Goal: Task Accomplishment & Management: Use online tool/utility

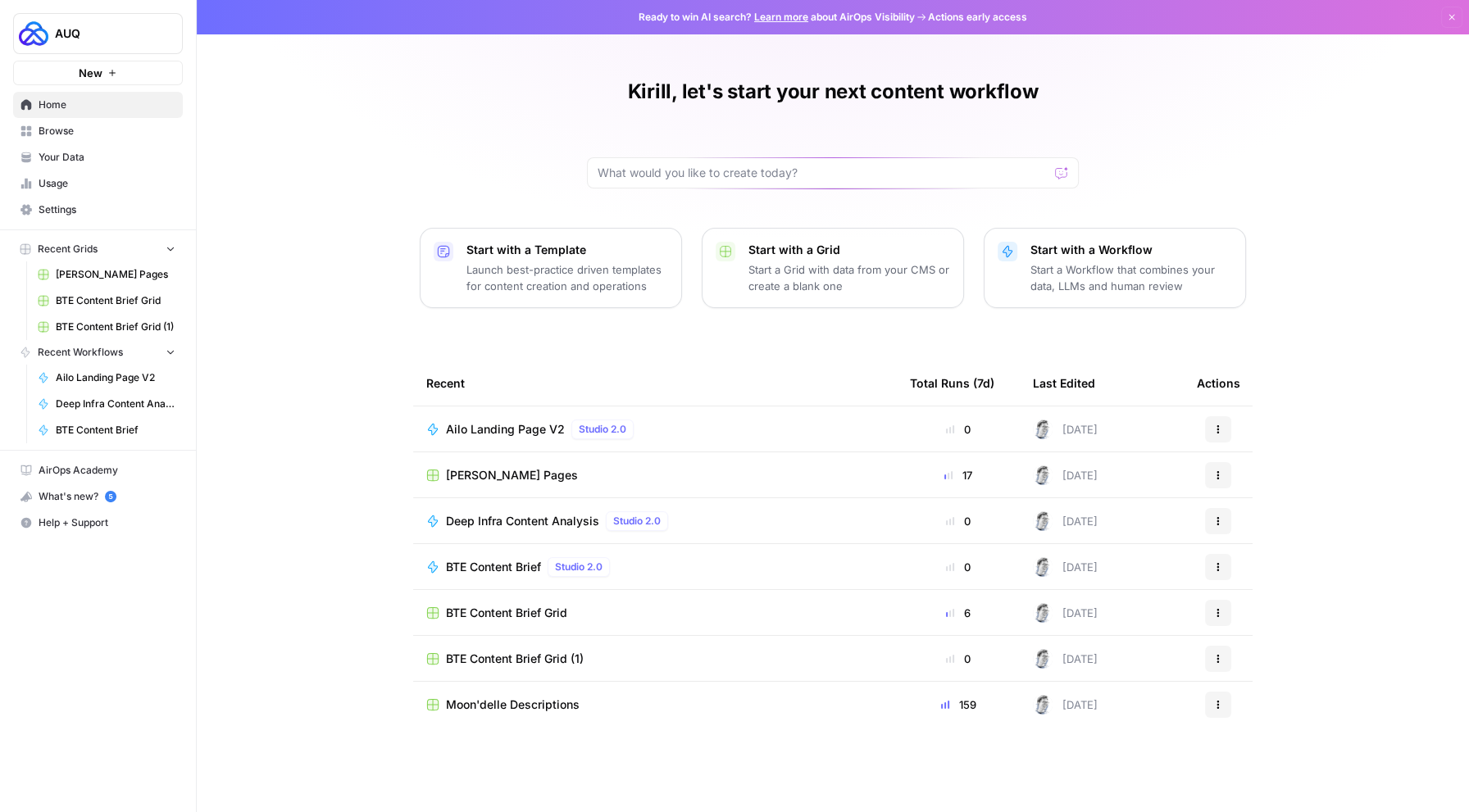
click at [491, 429] on span "Ailo Landing Page V2" at bounding box center [506, 429] width 119 height 17
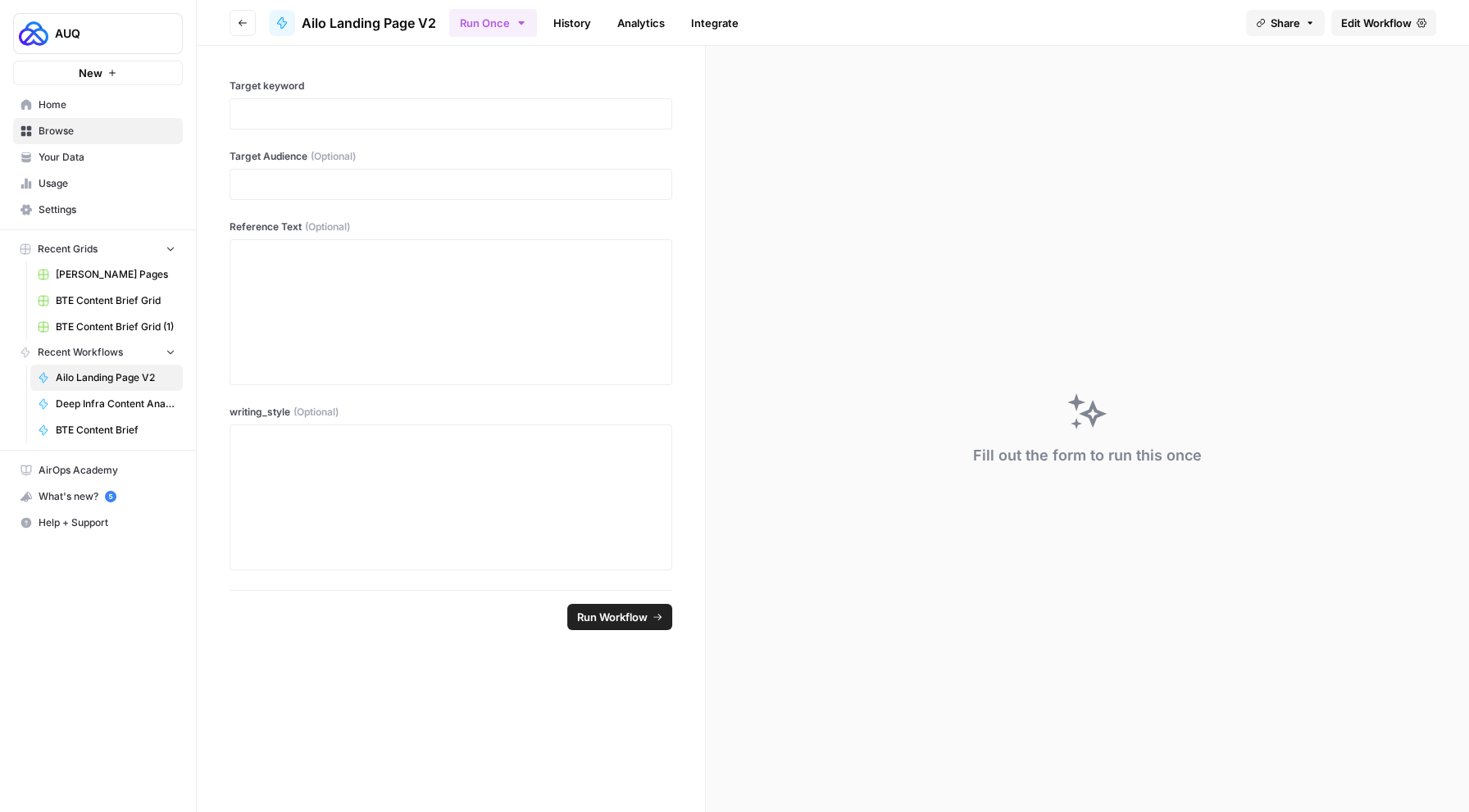
click at [250, 27] on button "Go back" at bounding box center [242, 23] width 27 height 27
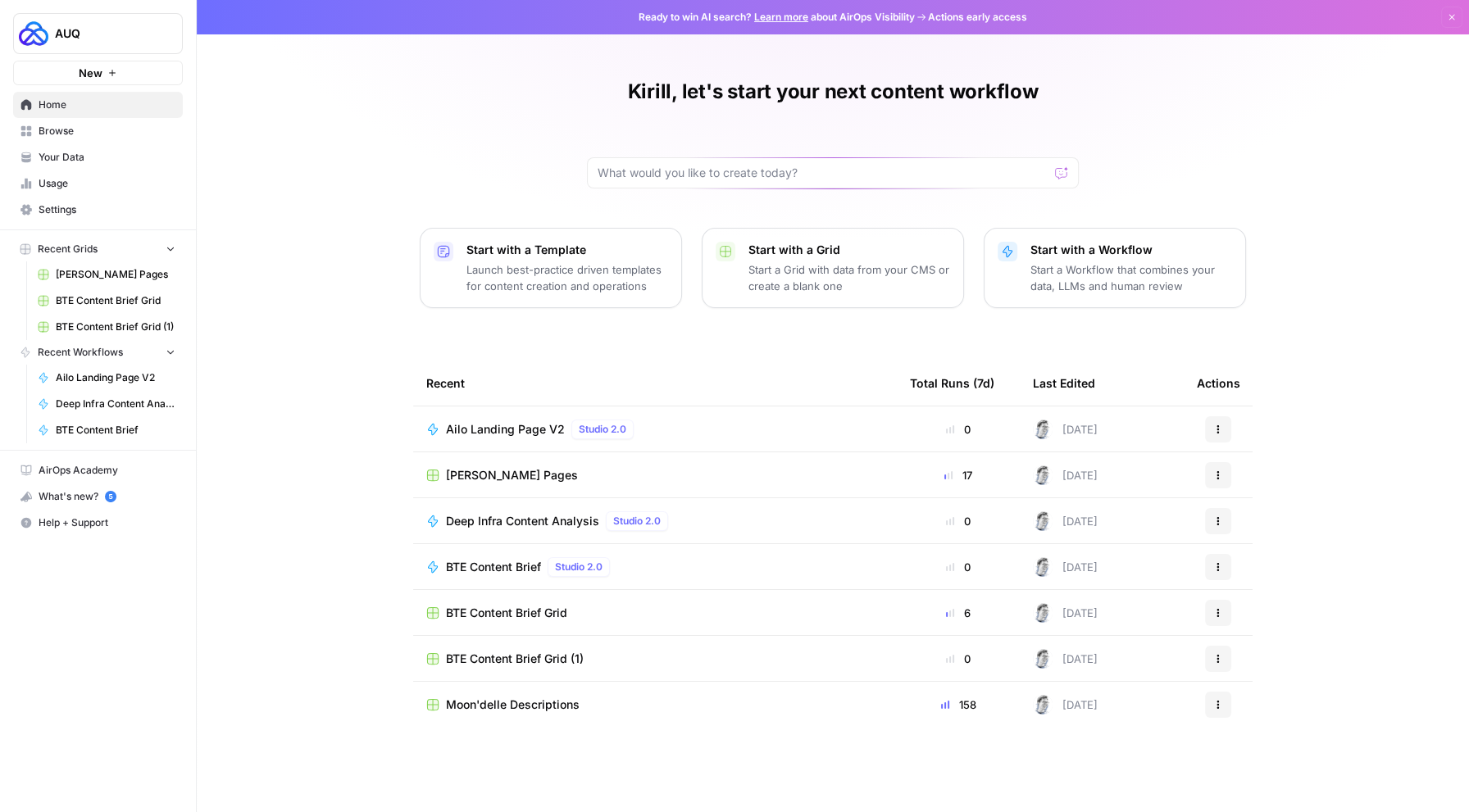
click at [64, 127] on span "Browse" at bounding box center [106, 131] width 137 height 15
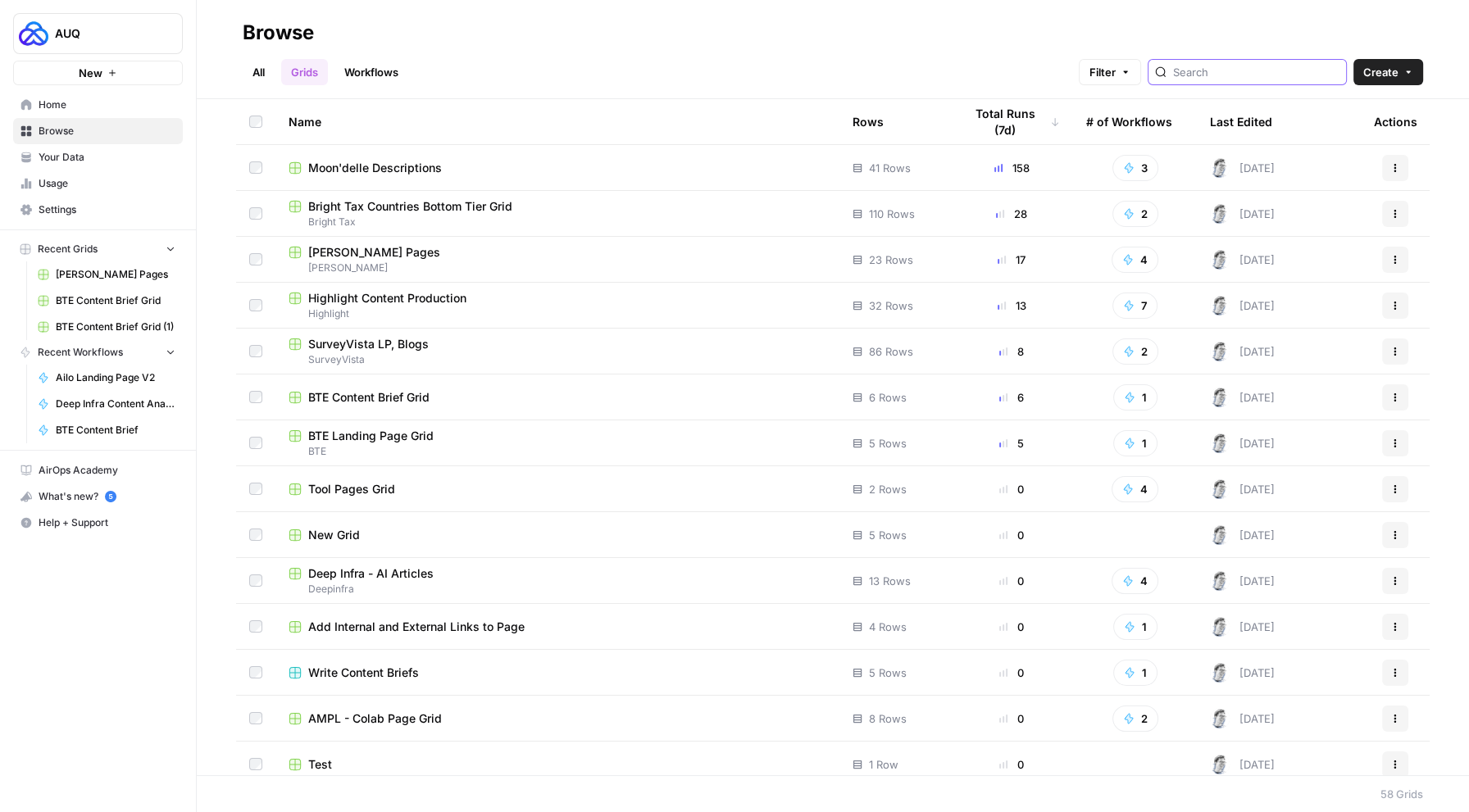
click at [1273, 79] on input "search" at bounding box center [1255, 72] width 166 height 17
type input "a"
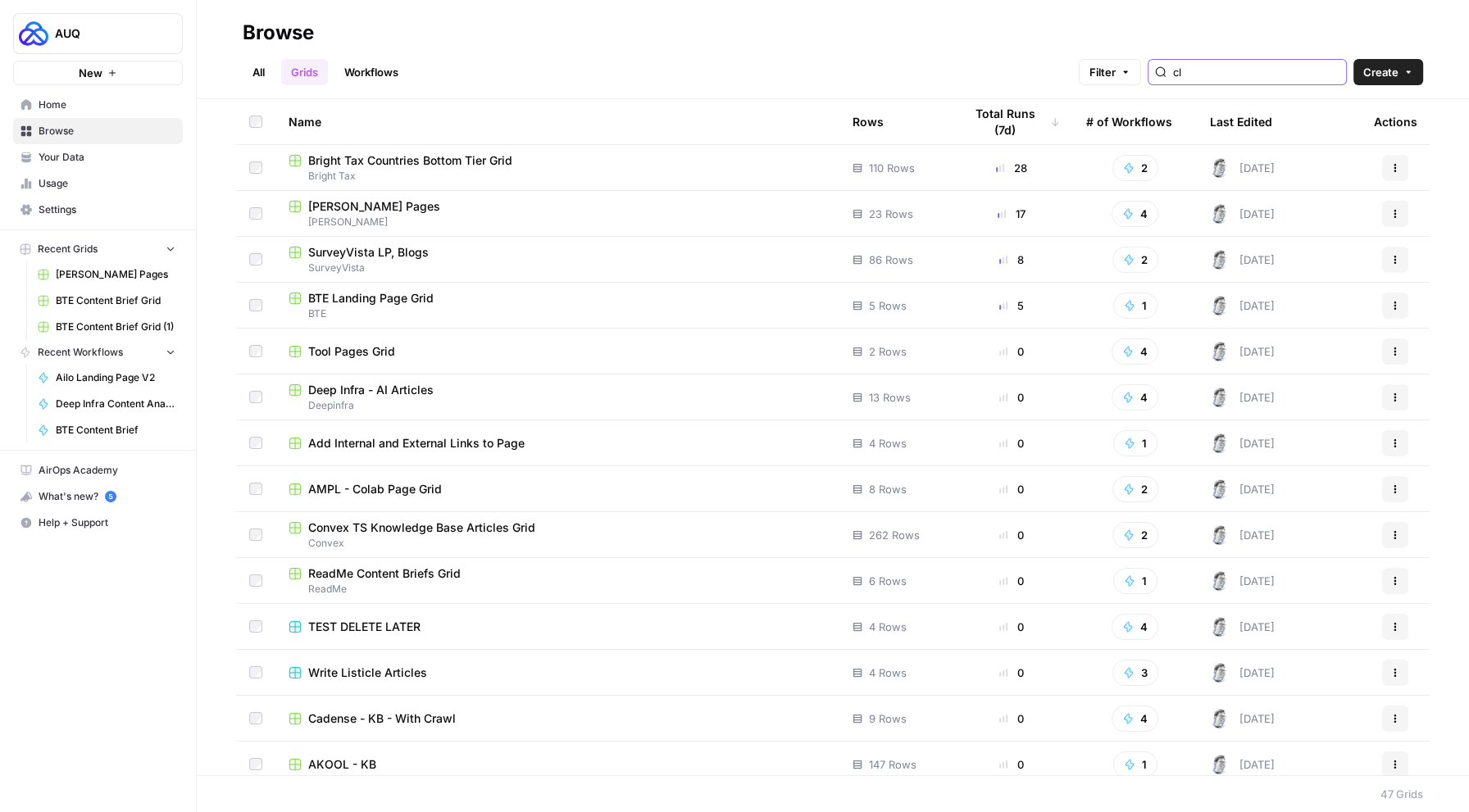
type input "c"
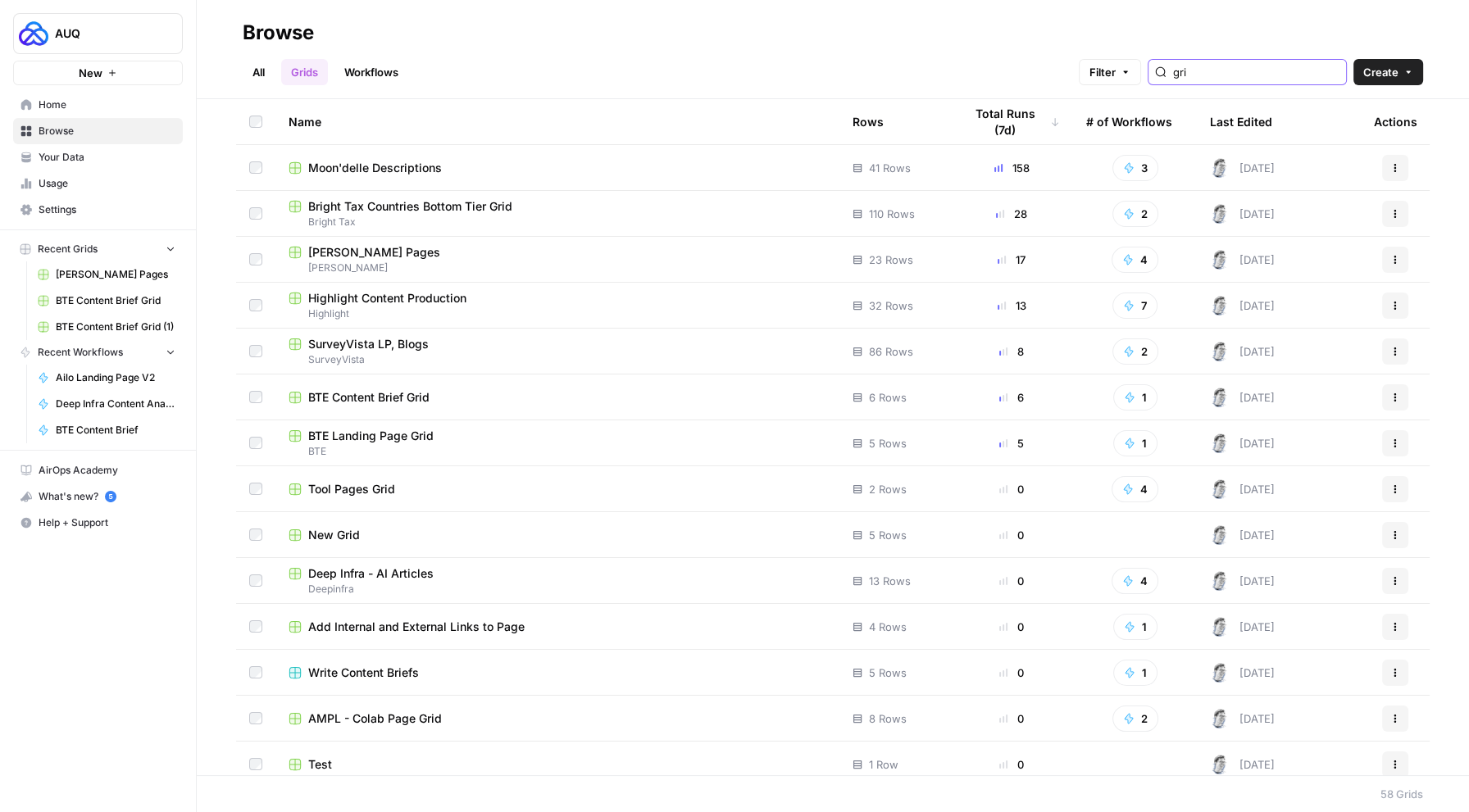
type input "grid"
type input "o"
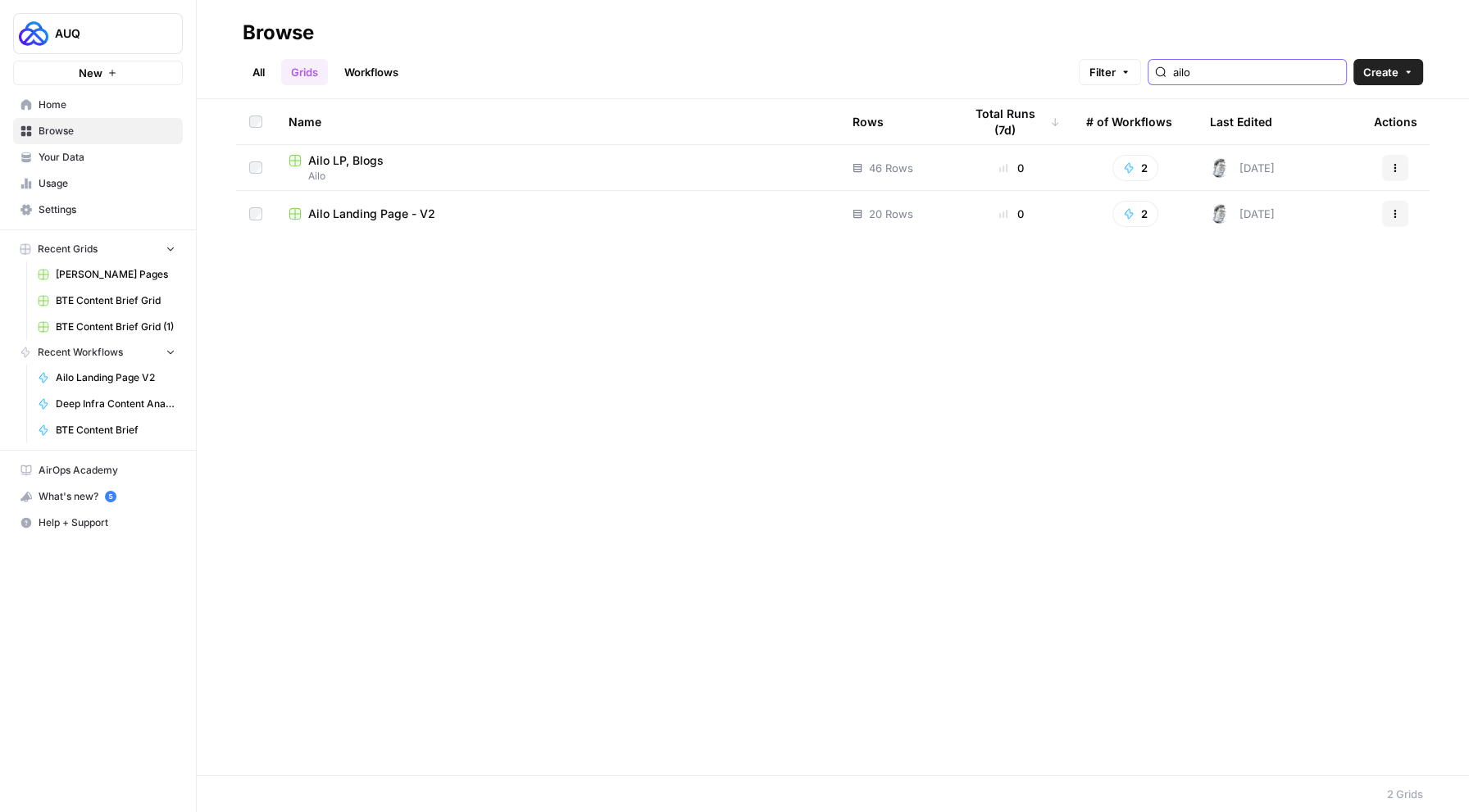
type input "ailo"
click at [365, 213] on span "Ailo Landing Page - V2" at bounding box center [372, 214] width 127 height 17
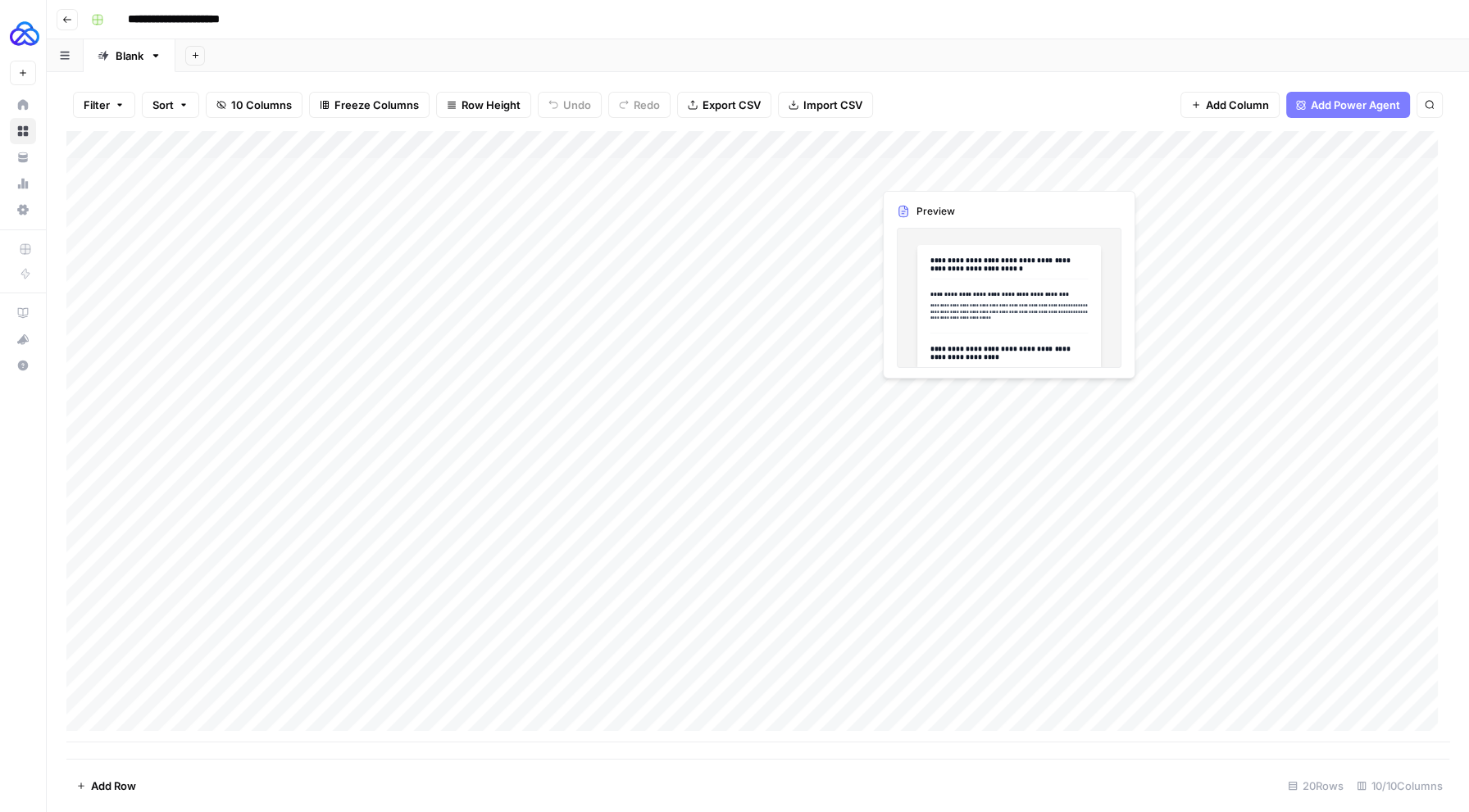
click at [1070, 171] on div "Add Column" at bounding box center [757, 437] width 1383 height 611
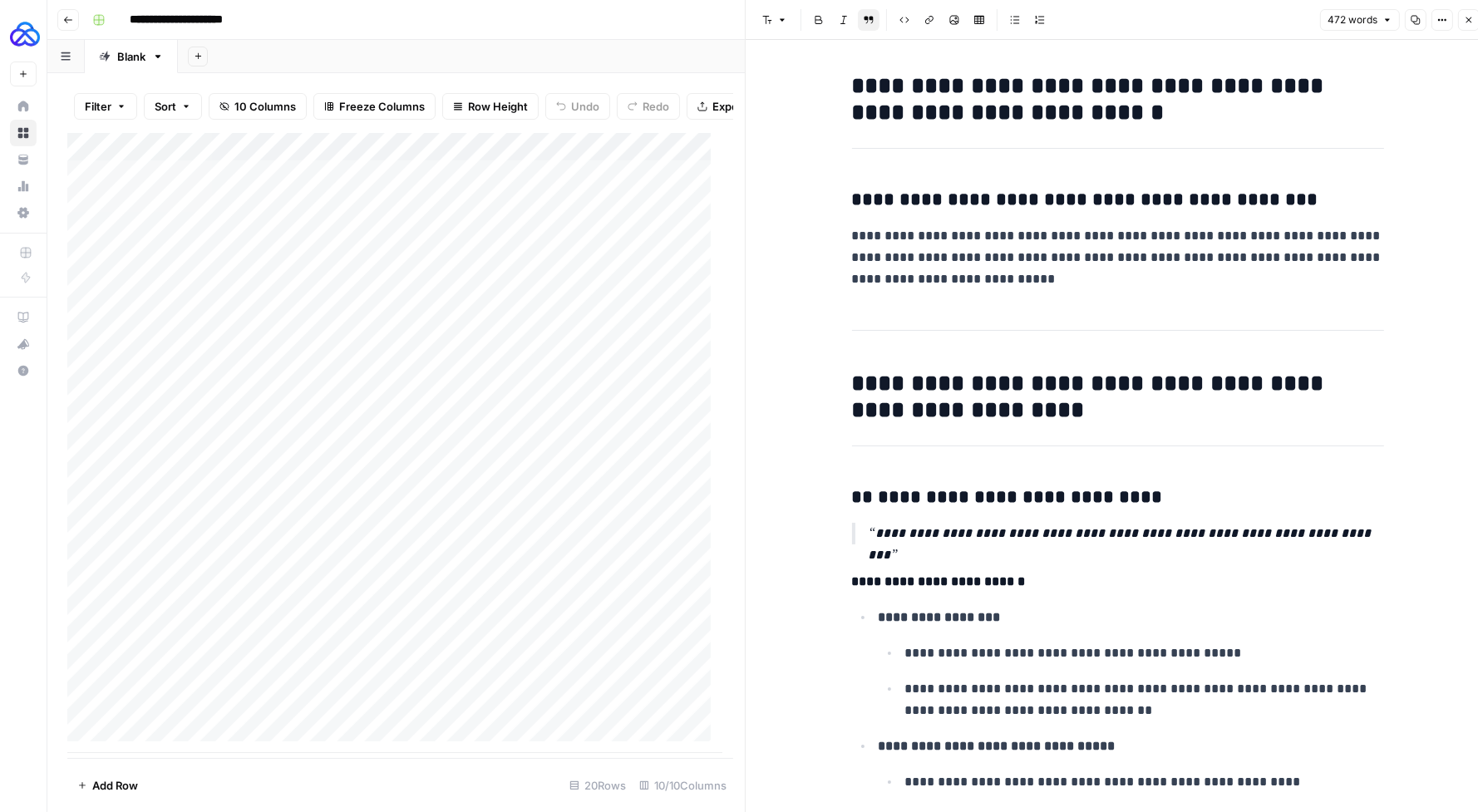
click at [971, 402] on h2 "**********" at bounding box center [1118, 396] width 532 height 53
copy div "**********"
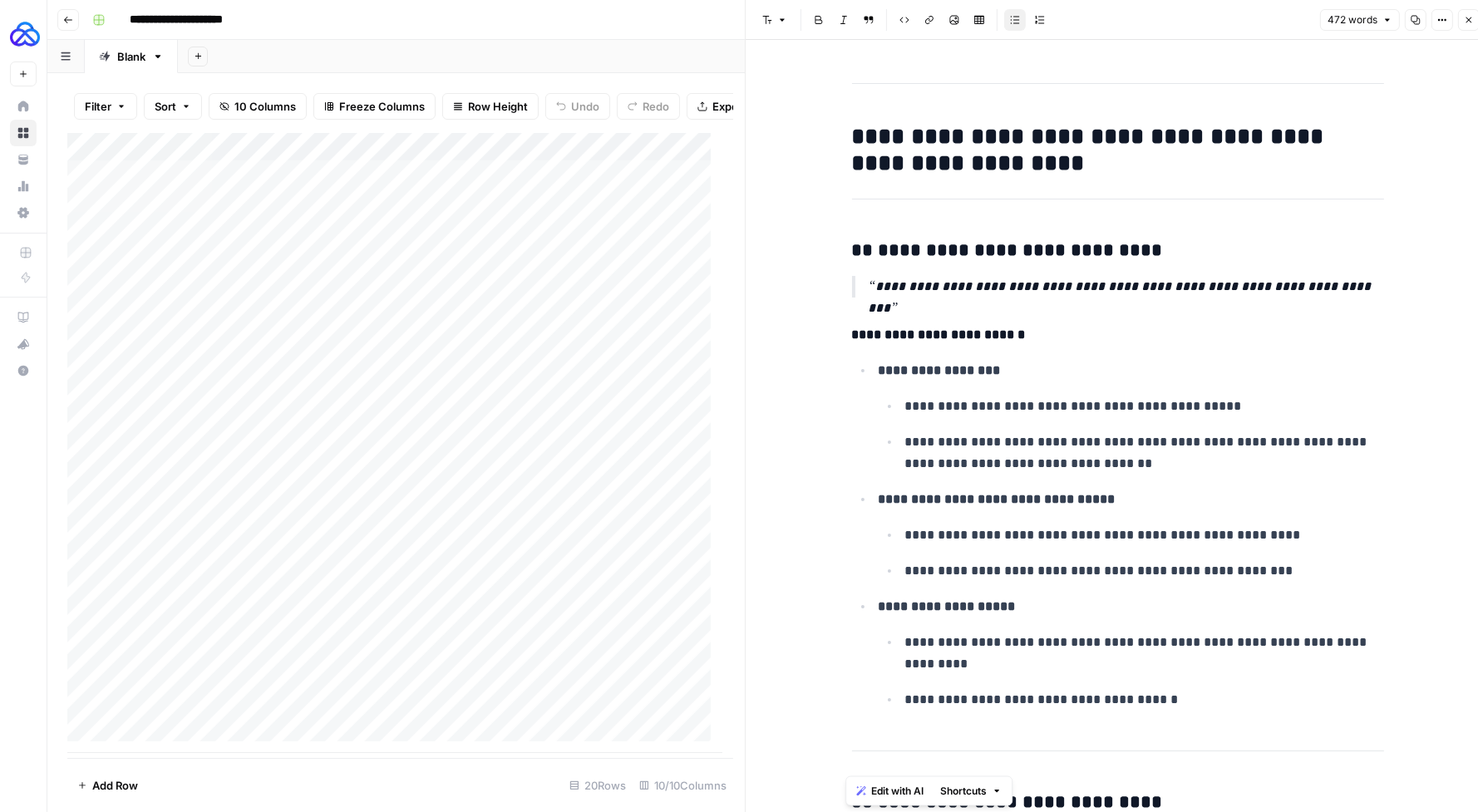
scroll to position [363, 0]
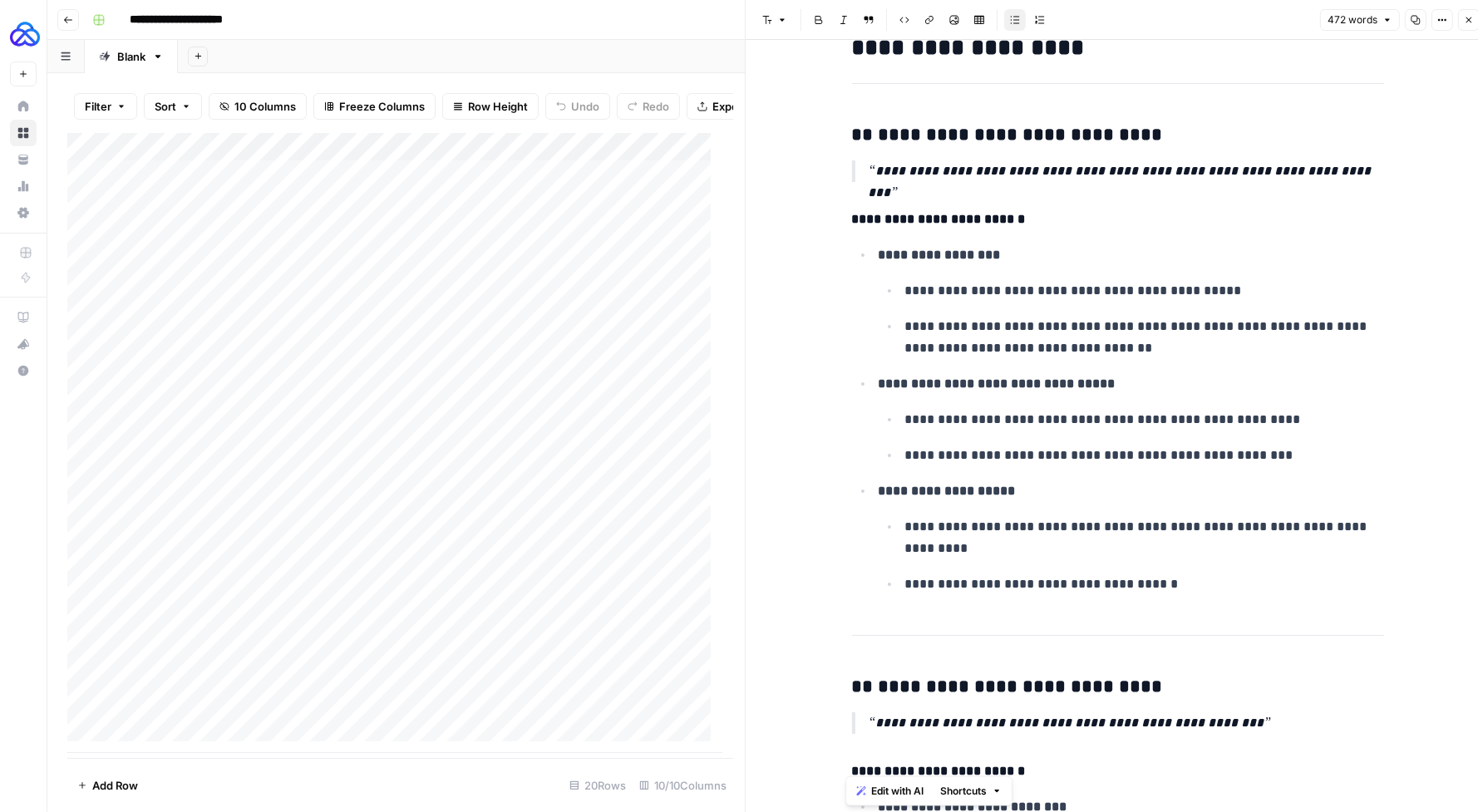
click at [1469, 20] on icon "button" at bounding box center [1468, 20] width 10 height 10
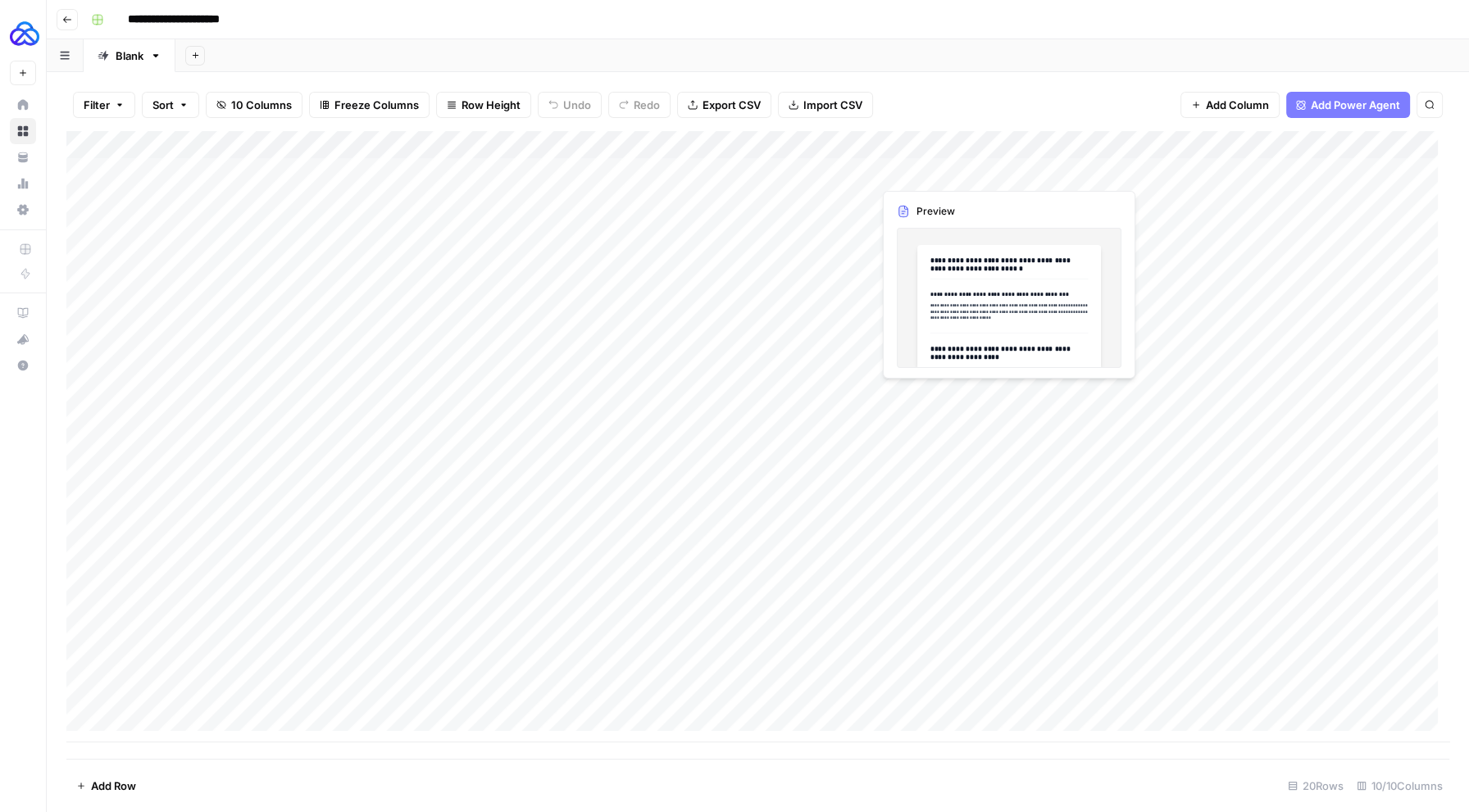
click at [1132, 172] on div "Add Column" at bounding box center [757, 437] width 1383 height 611
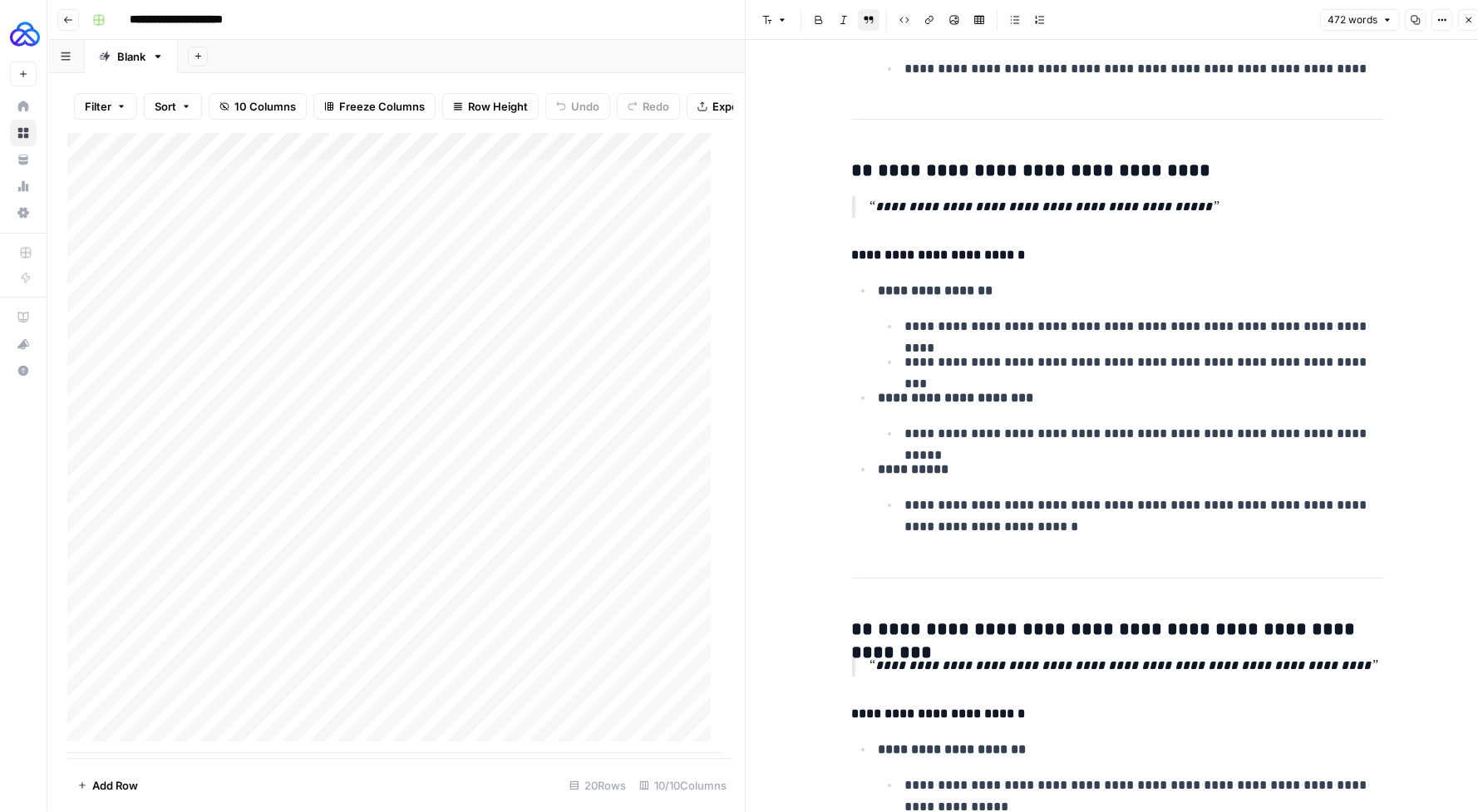
scroll to position [1743, 0]
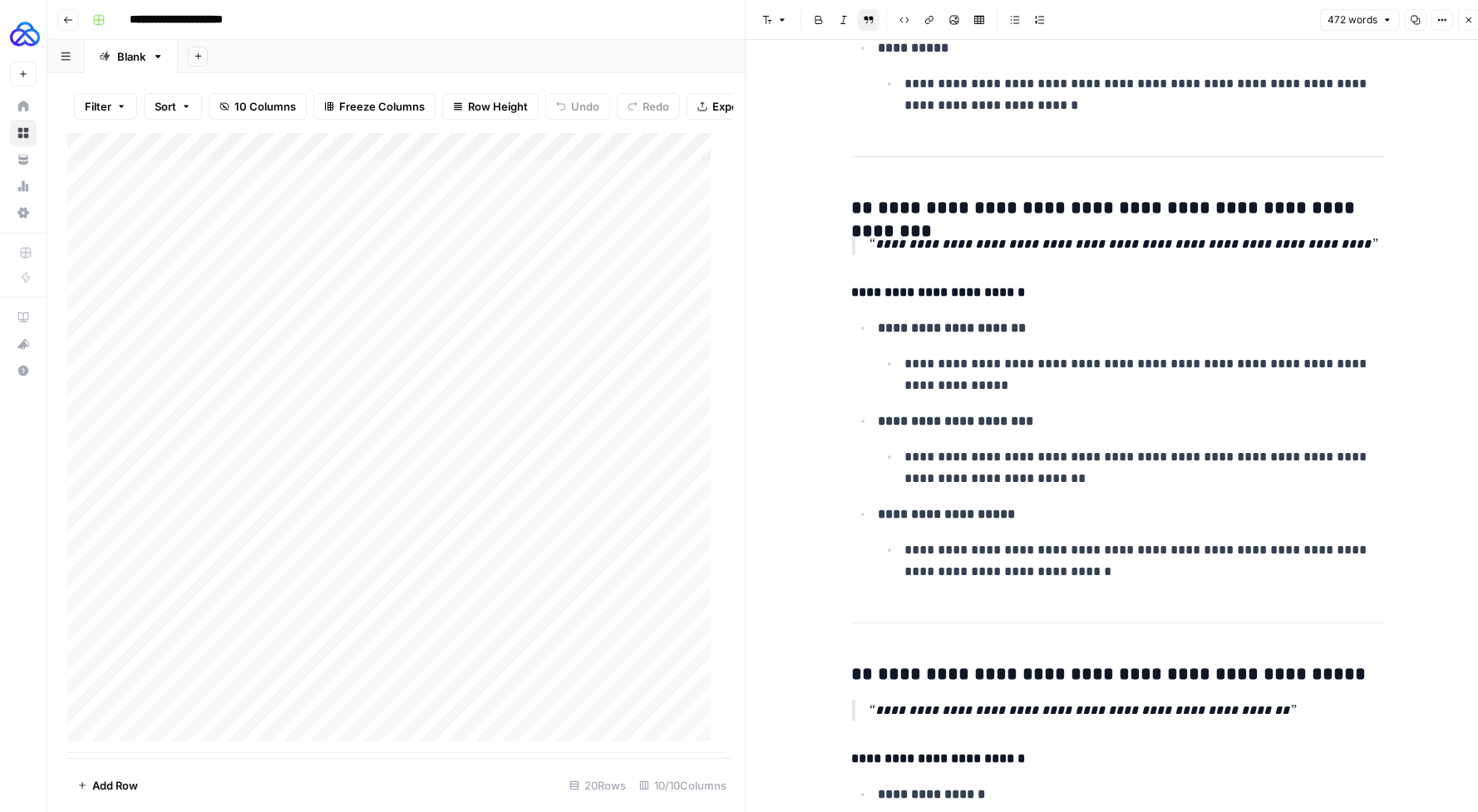
click at [1465, 19] on icon "button" at bounding box center [1468, 20] width 10 height 10
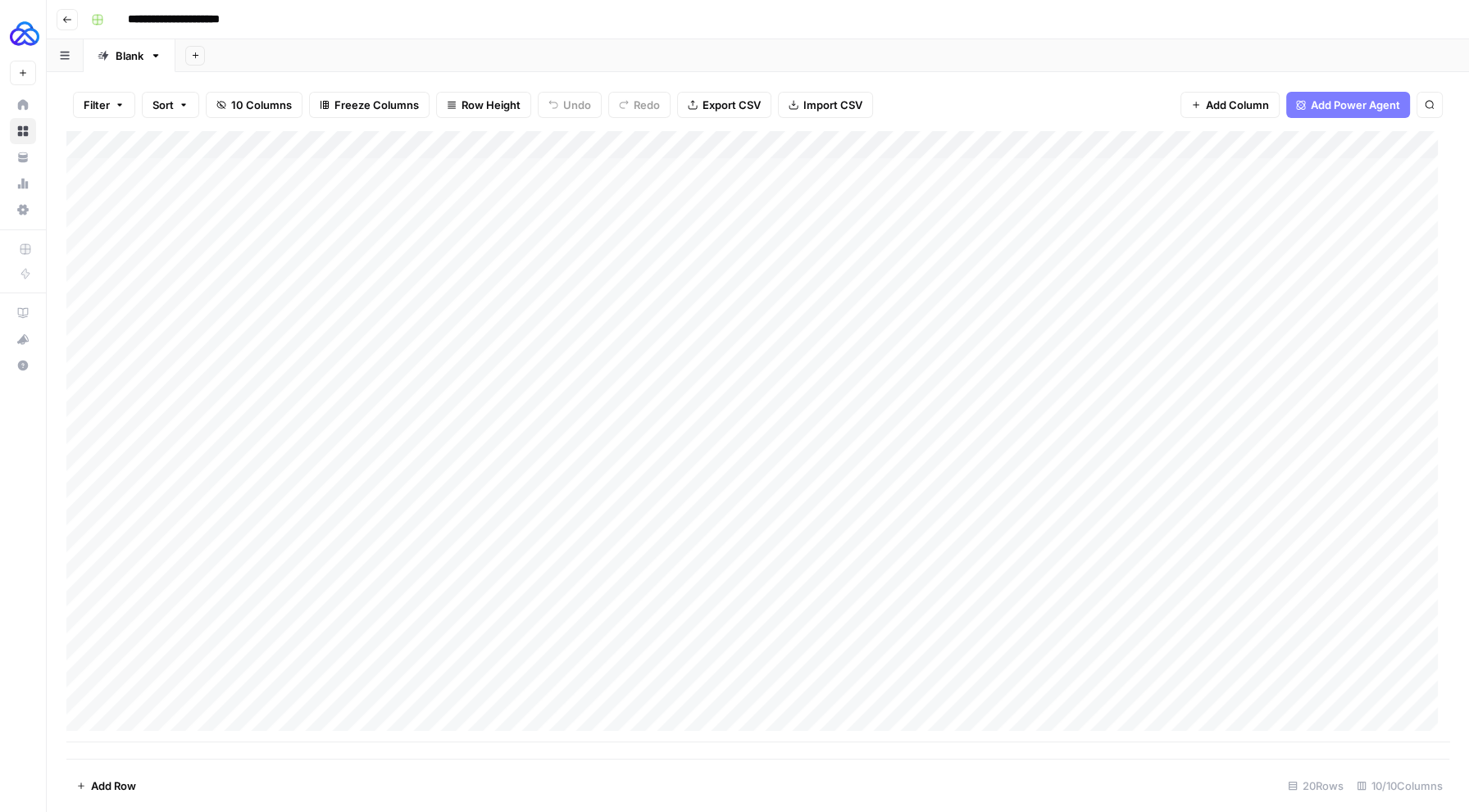
click at [1258, 284] on div "Add Column" at bounding box center [757, 437] width 1383 height 611
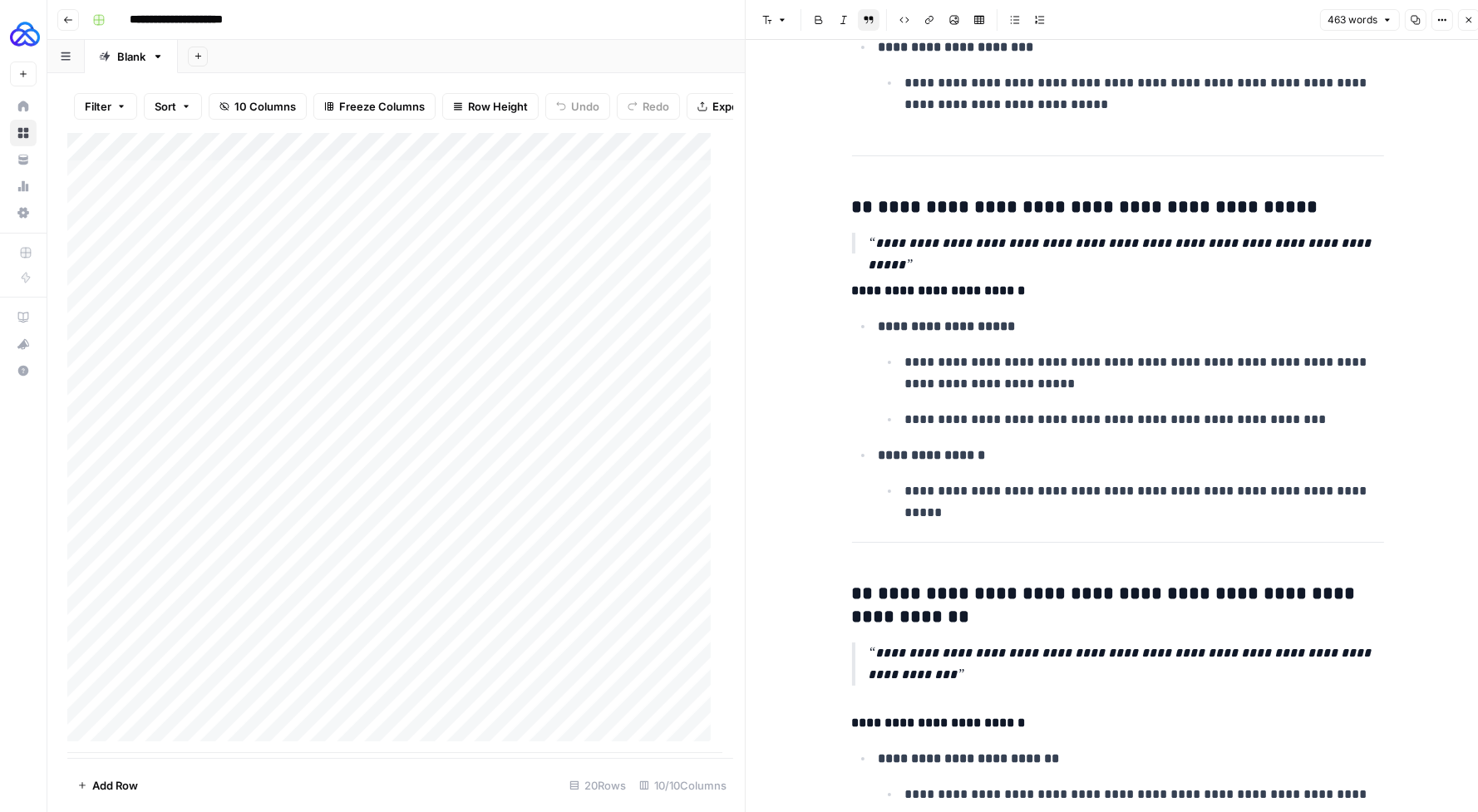
scroll to position [1436, 0]
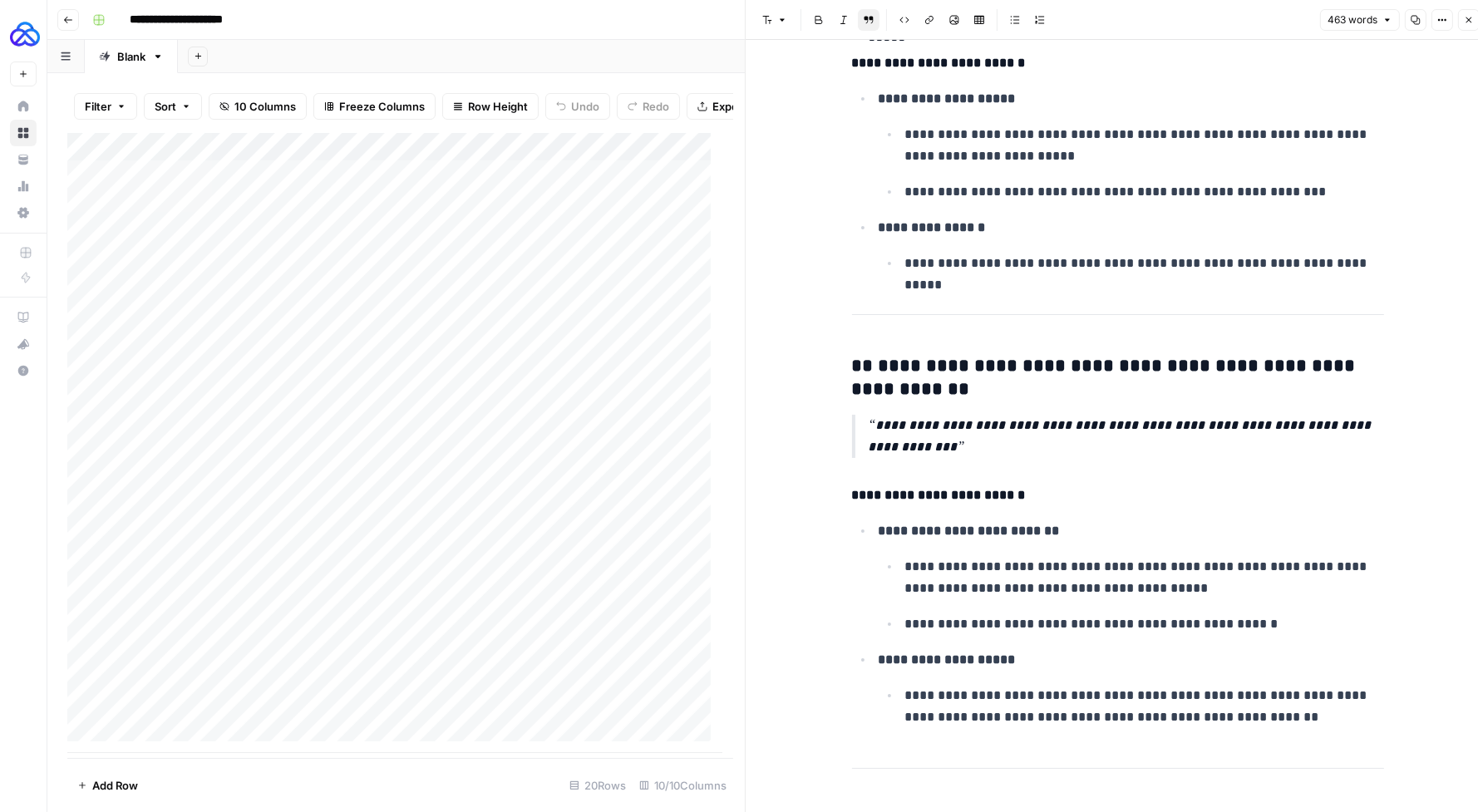
click at [504, 300] on div "Add Column" at bounding box center [394, 443] width 655 height 619
click at [504, 300] on textarea "**********" at bounding box center [578, 300] width 266 height 23
type textarea "**********"
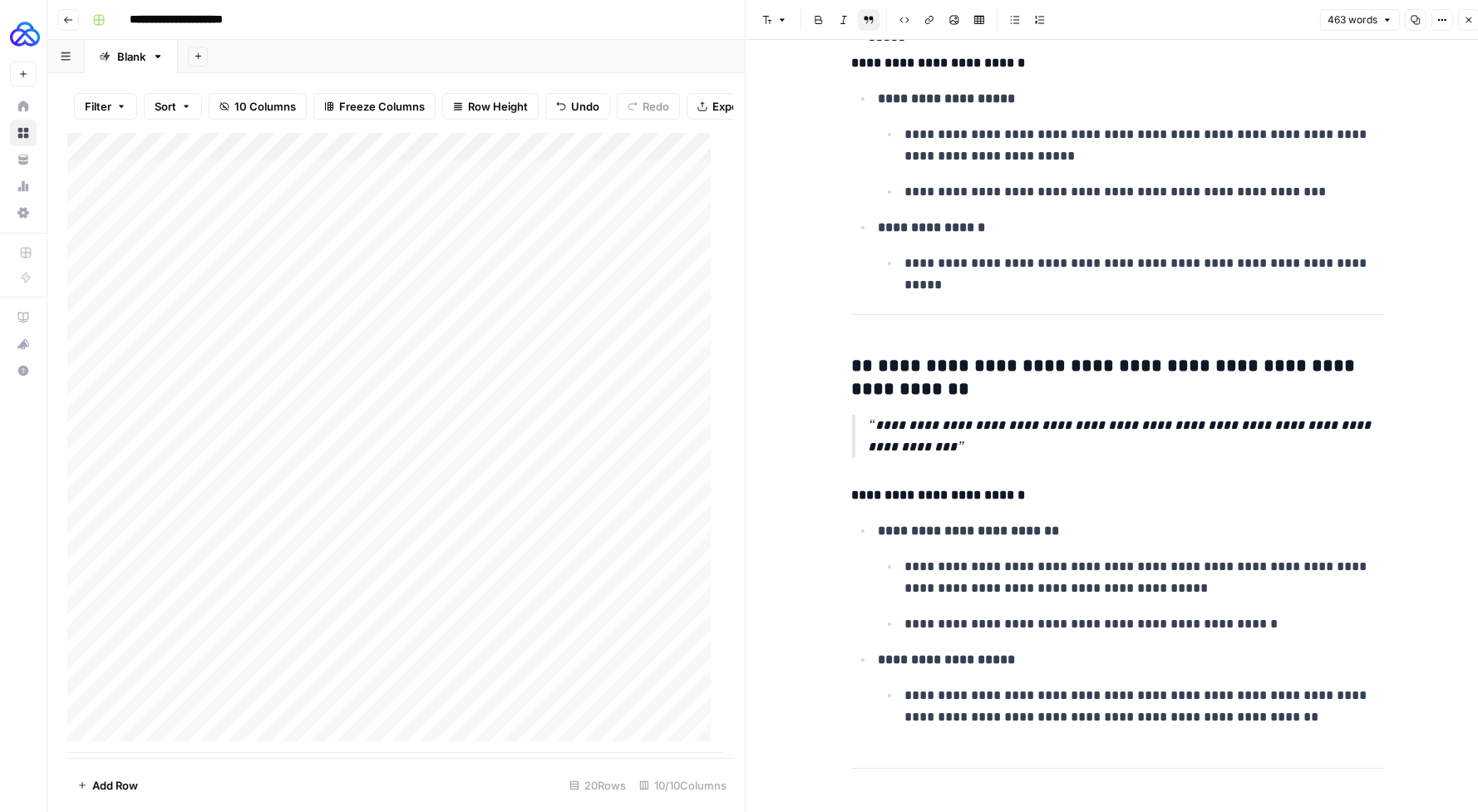
click at [1466, 13] on button "Close" at bounding box center [1468, 20] width 21 height 21
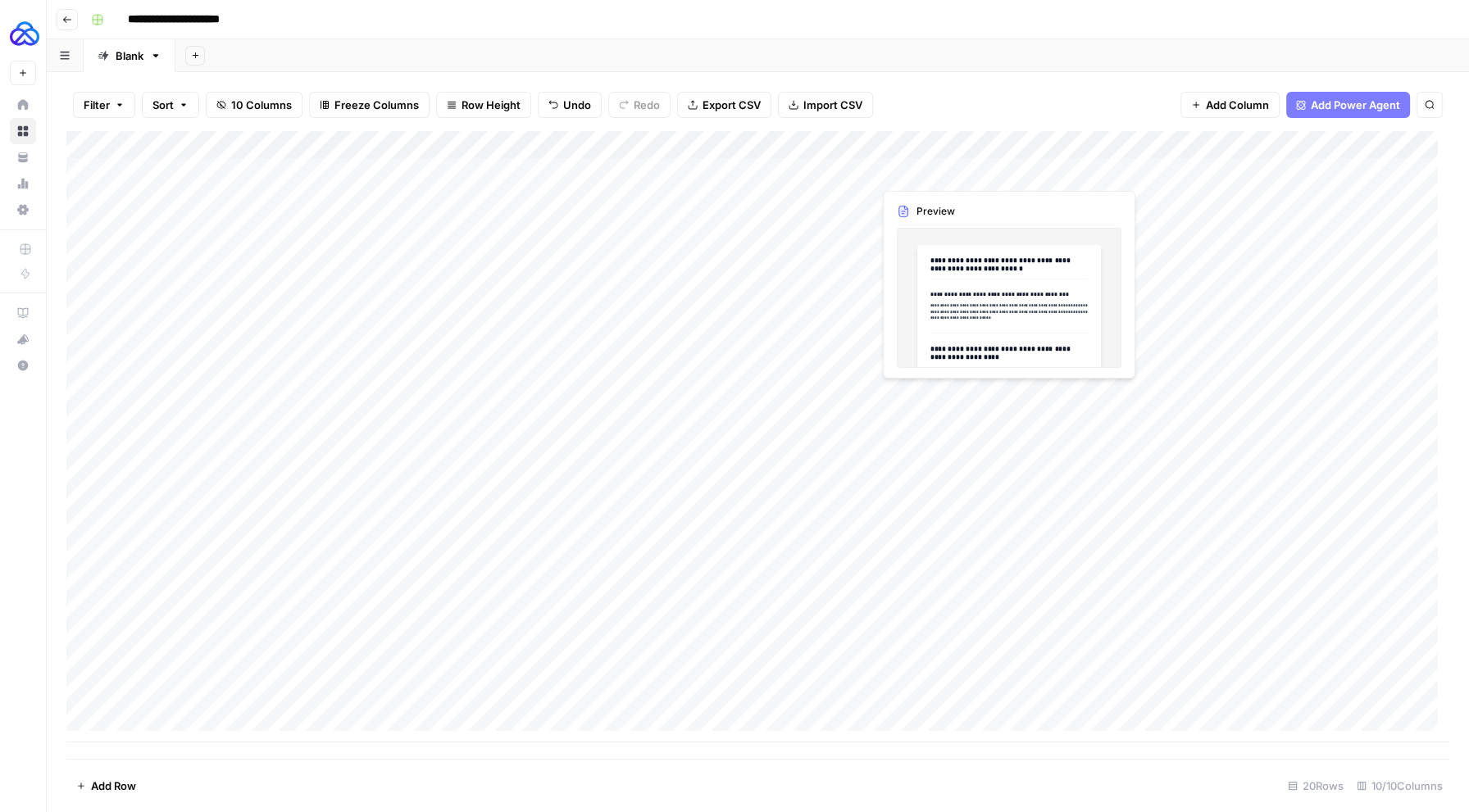
click at [1018, 174] on div "Add Column" at bounding box center [757, 437] width 1383 height 611
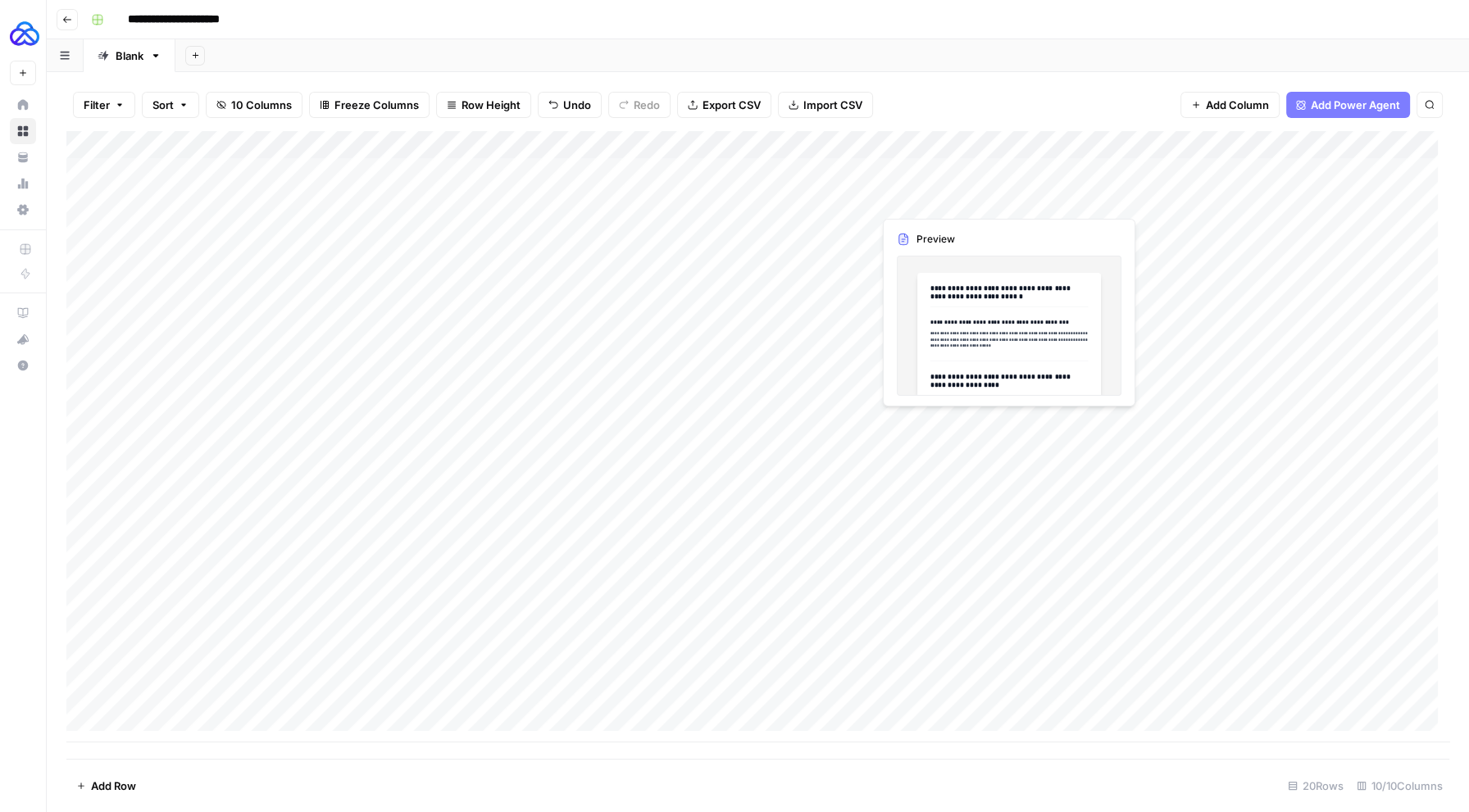
click at [1006, 175] on div "Add Column" at bounding box center [757, 437] width 1383 height 611
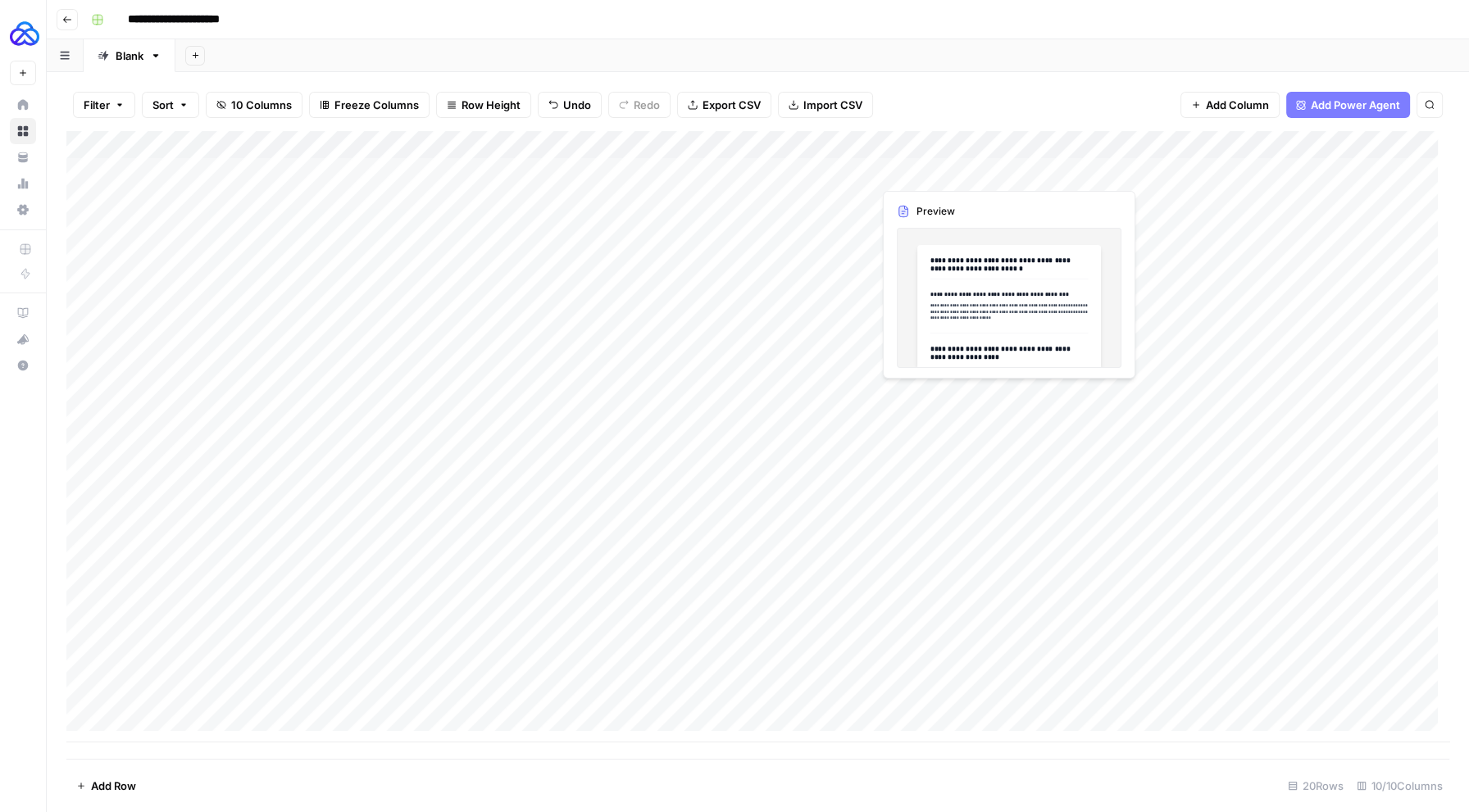
click at [1006, 175] on div at bounding box center [1074, 172] width 404 height 30
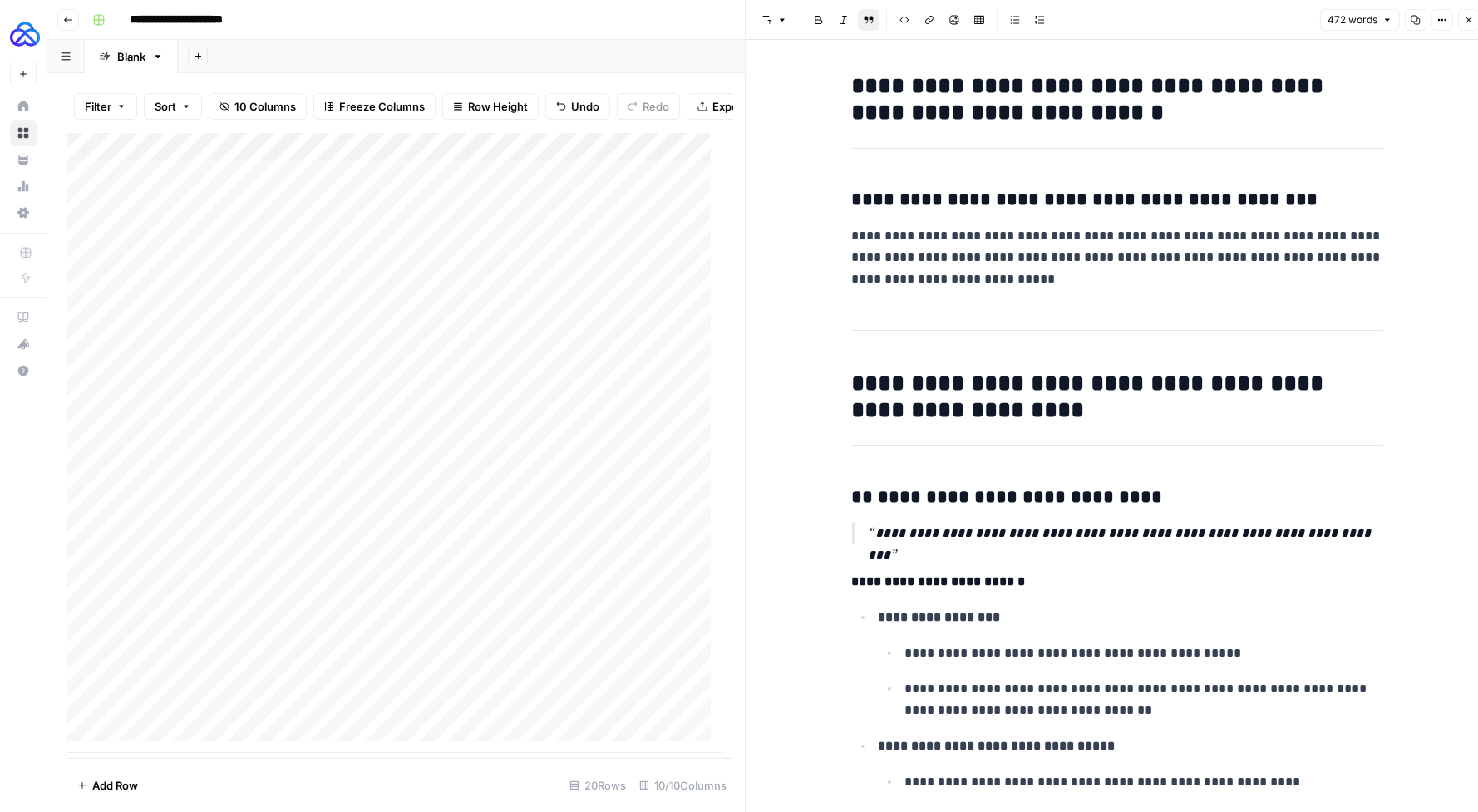
click at [960, 287] on p "**********" at bounding box center [1118, 258] width 532 height 65
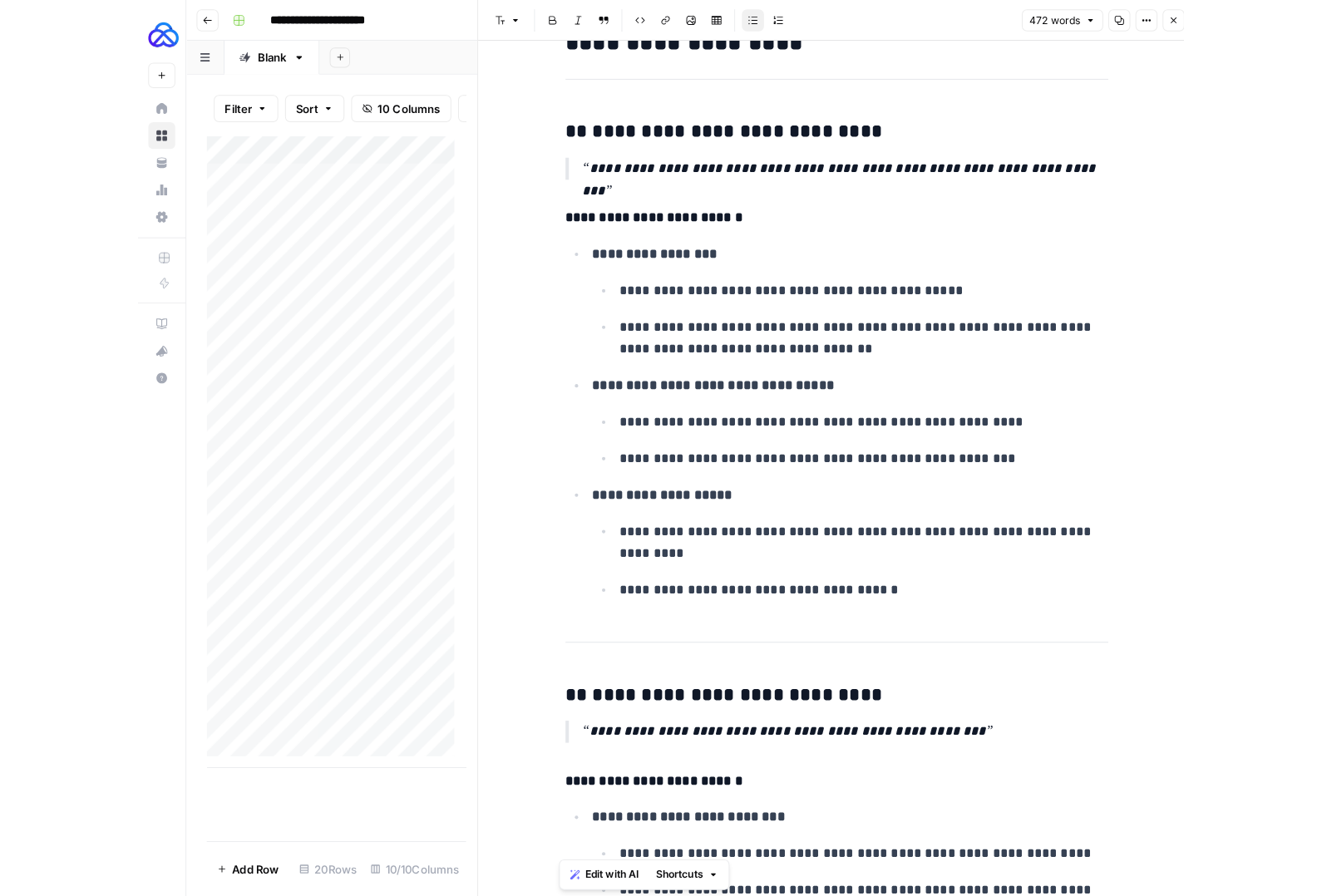
scroll to position [171, 0]
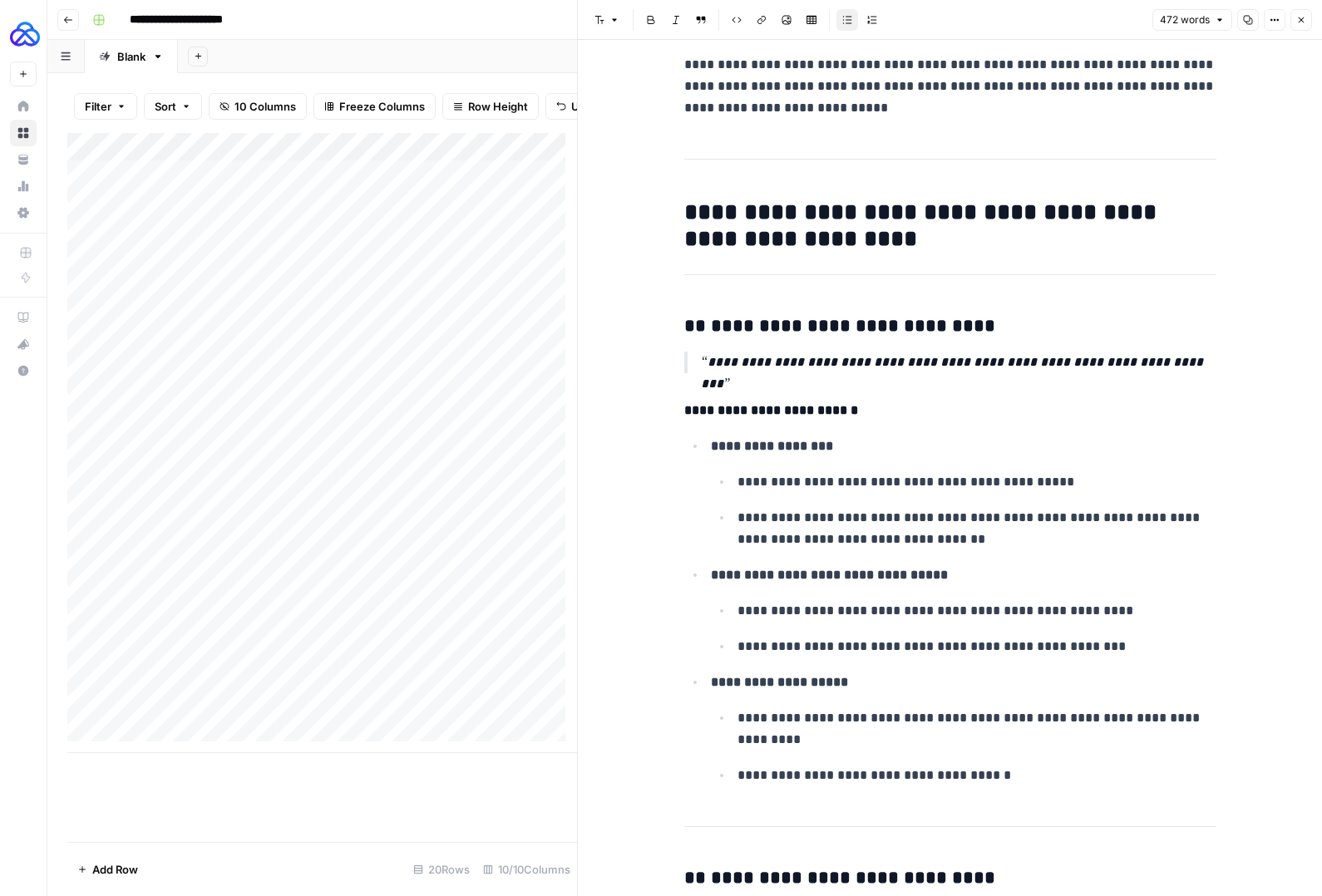
click at [1302, 20] on icon "button" at bounding box center [1301, 20] width 10 height 10
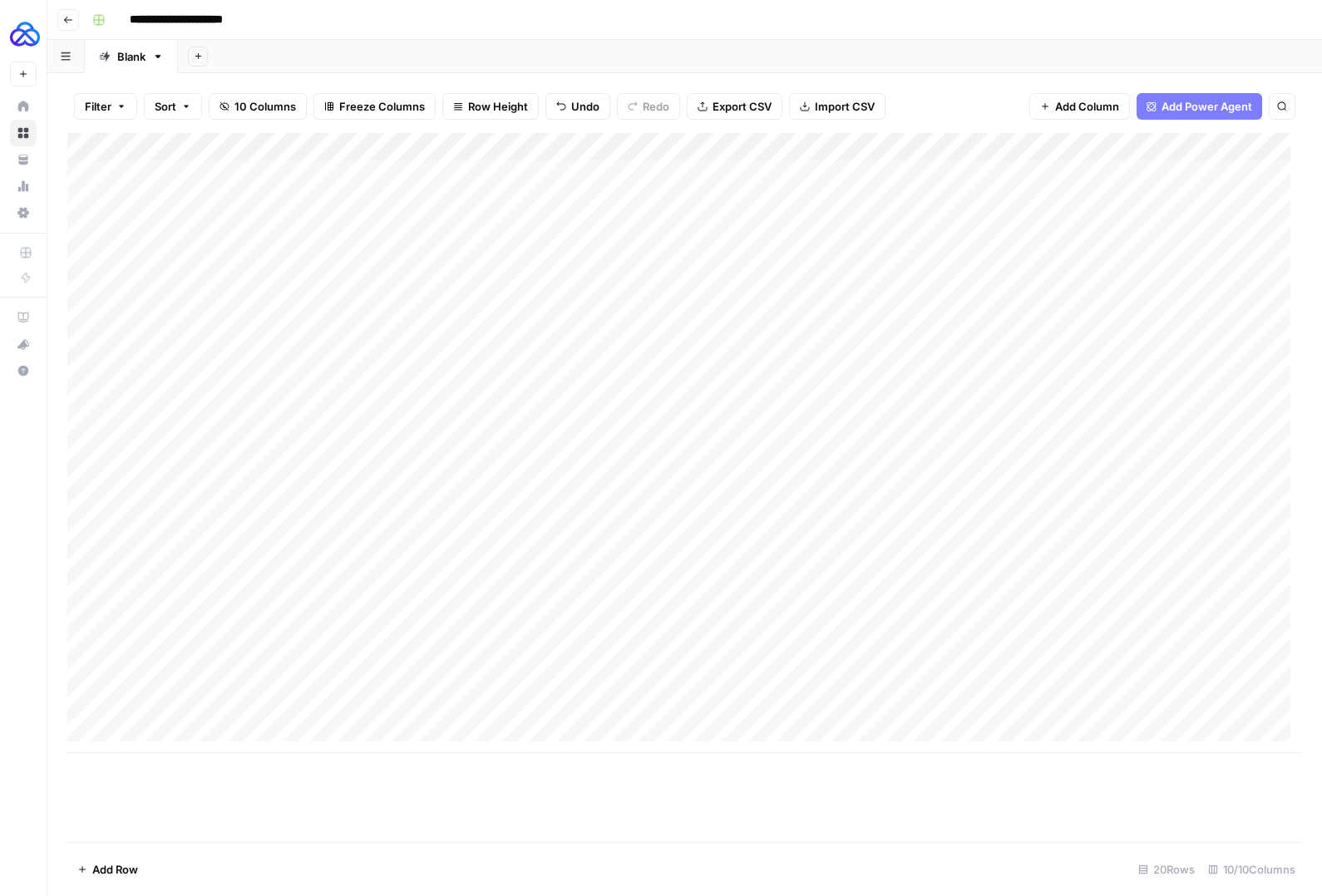
click at [1206, 105] on span "Add Power Agent" at bounding box center [1206, 106] width 90 height 17
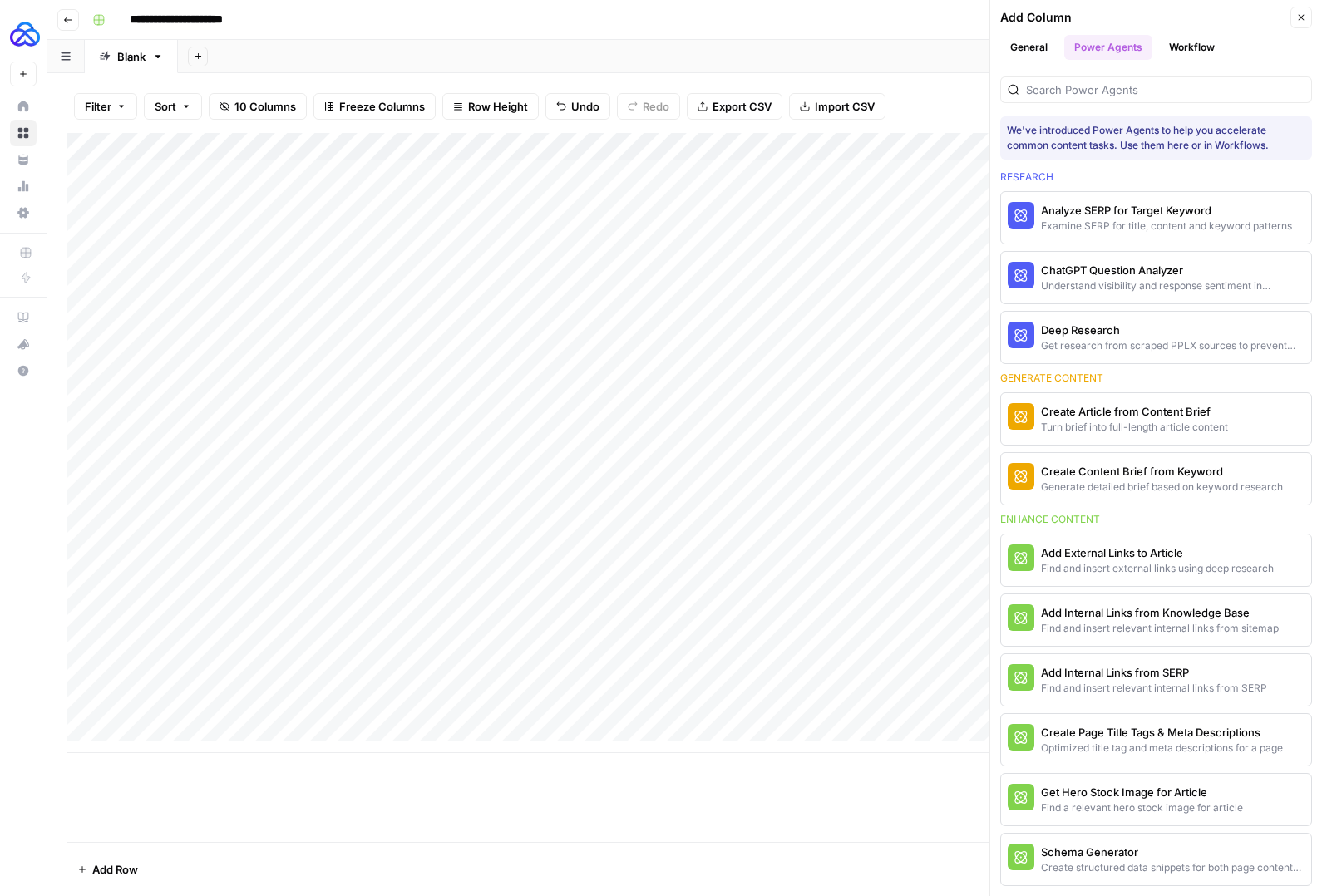
click at [1306, 22] on button "Close" at bounding box center [1301, 17] width 21 height 21
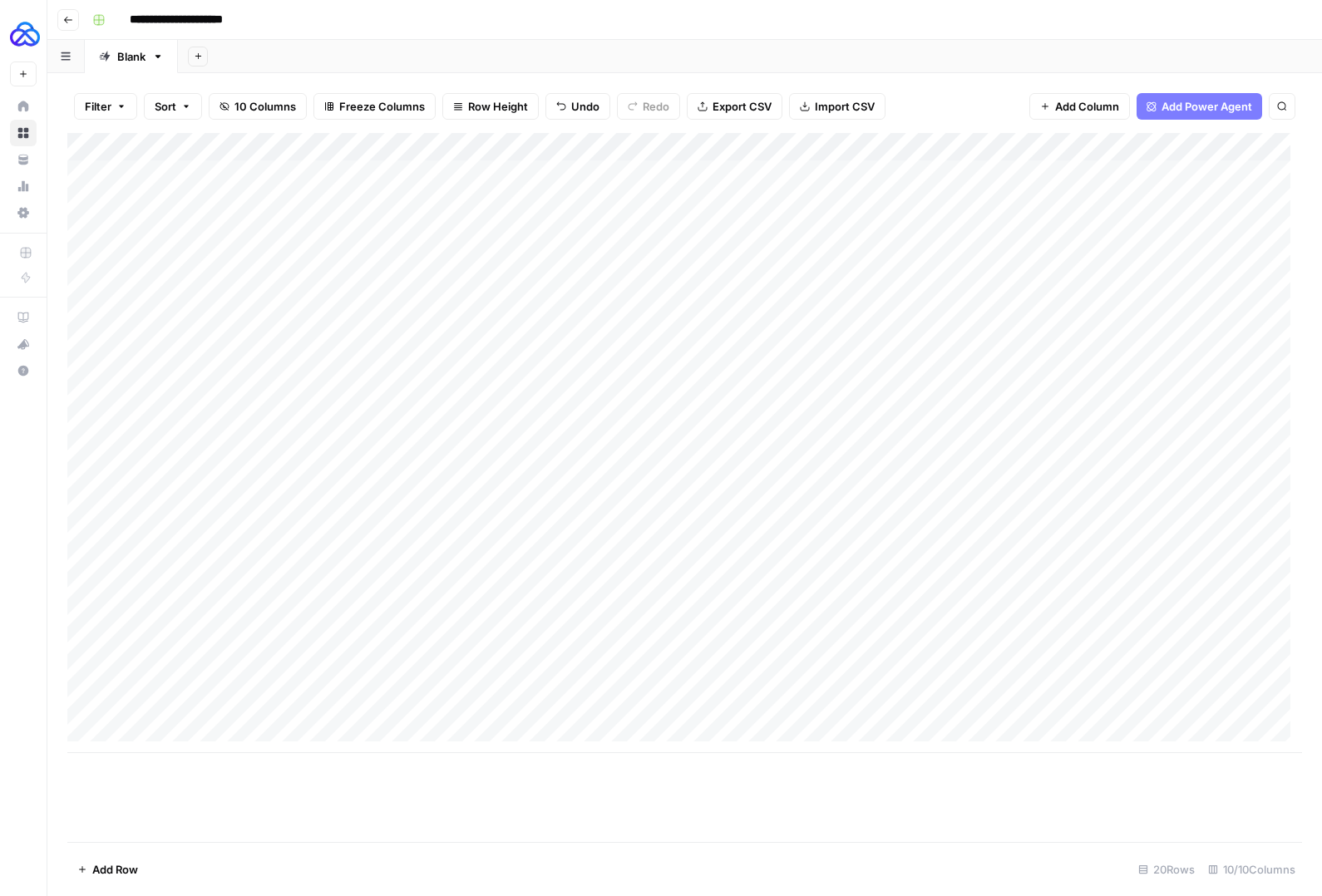
click at [973, 167] on div "Add Column" at bounding box center [684, 443] width 1235 height 620
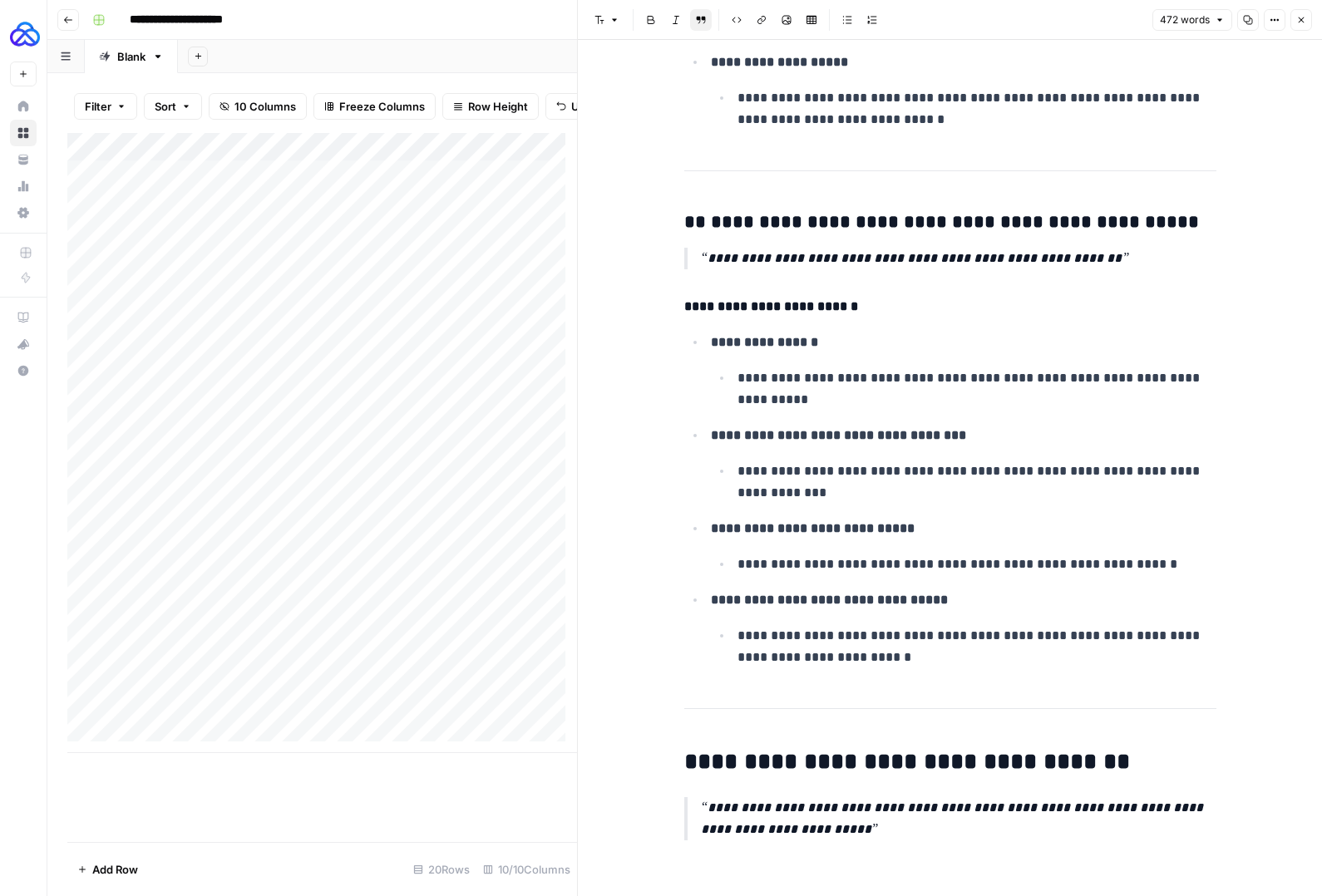
scroll to position [2160, 0]
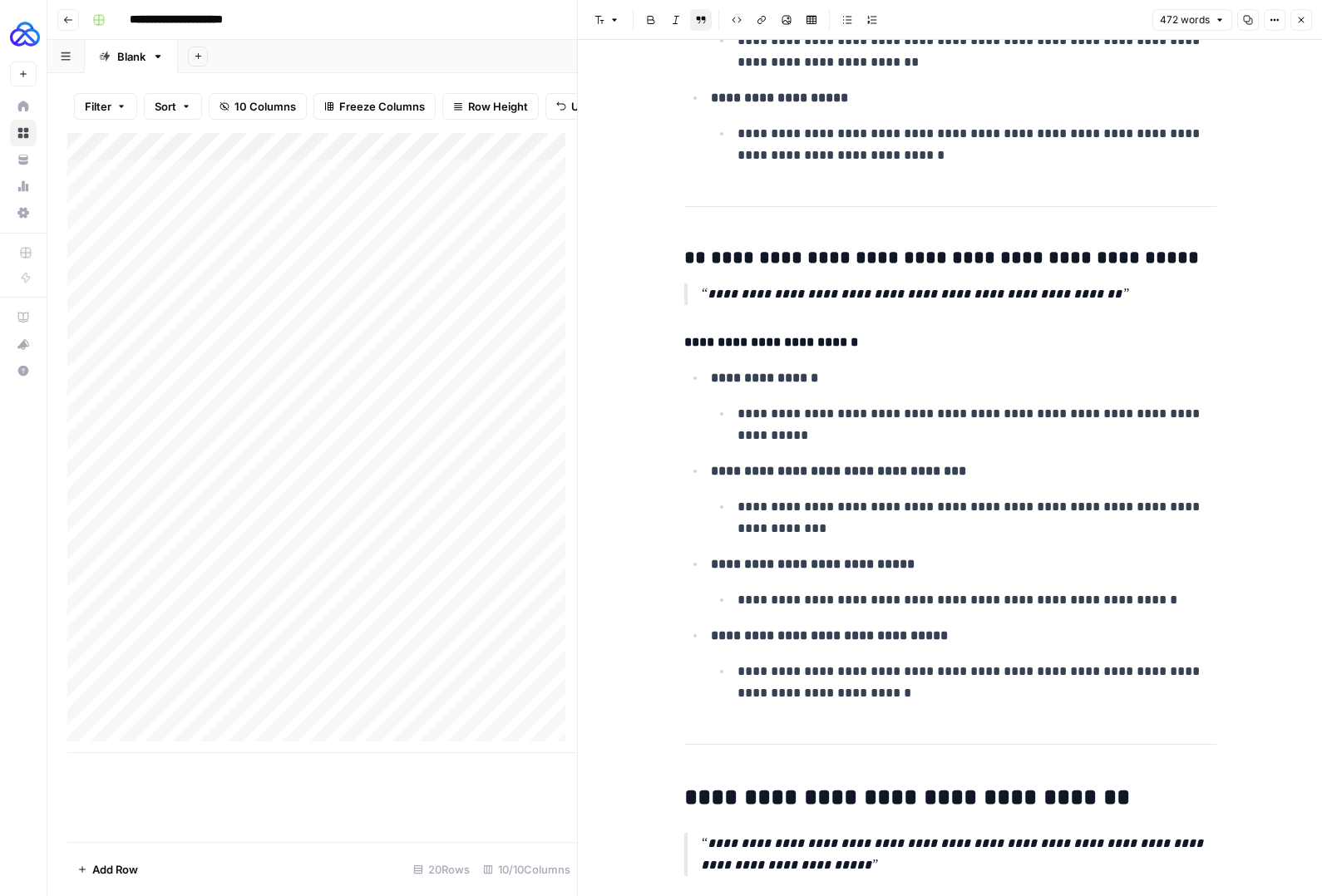
click at [985, 371] on p "**********" at bounding box center [963, 378] width 505 height 21
copy div "**********"
click at [1306, 11] on button "Close" at bounding box center [1301, 20] width 21 height 21
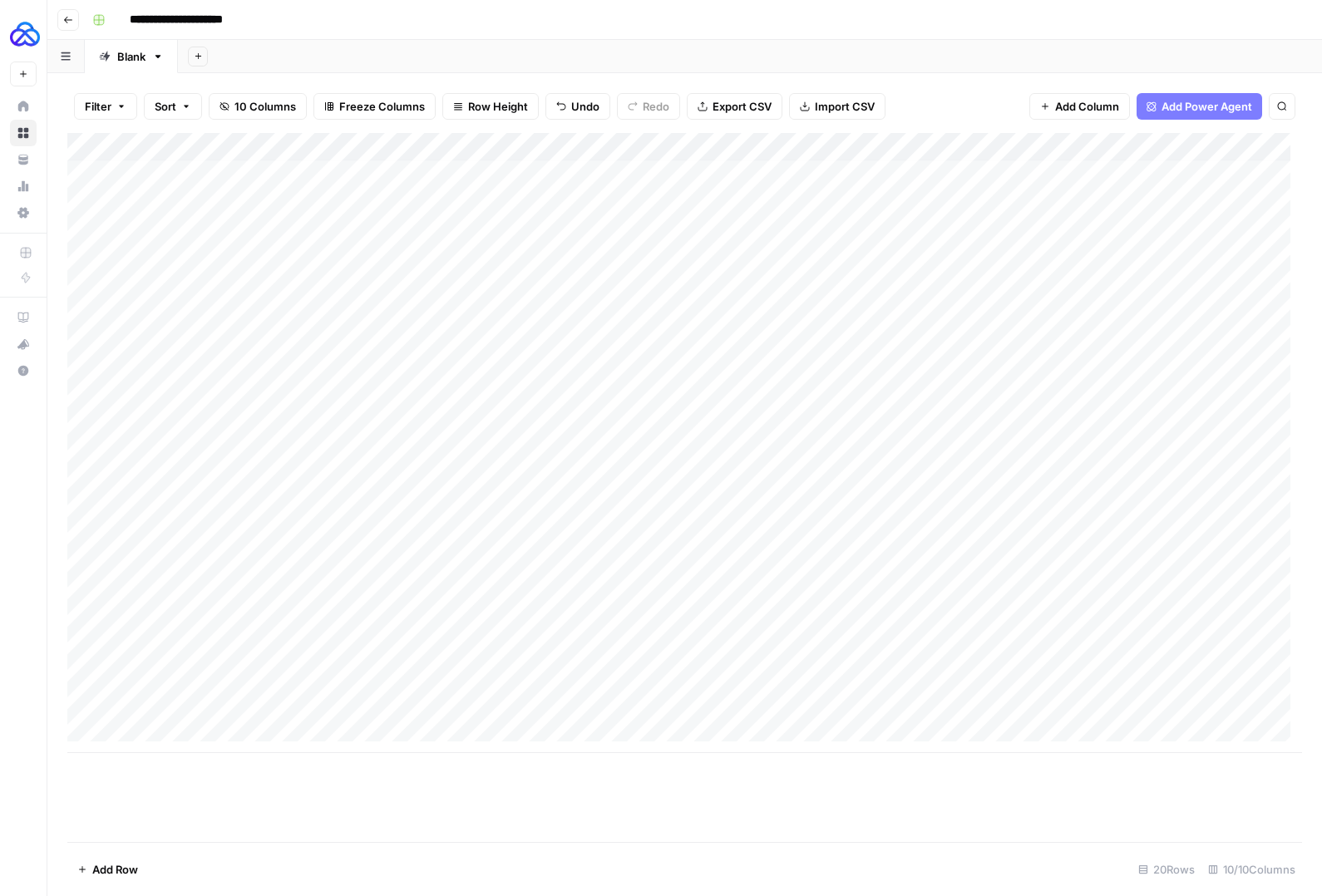
scroll to position [11, 0]
click at [566, 613] on div "Add Column" at bounding box center [684, 443] width 1235 height 620
click at [979, 614] on div "Add Column" at bounding box center [684, 443] width 1235 height 620
click at [1272, 618] on div "Add Column" at bounding box center [684, 443] width 1235 height 620
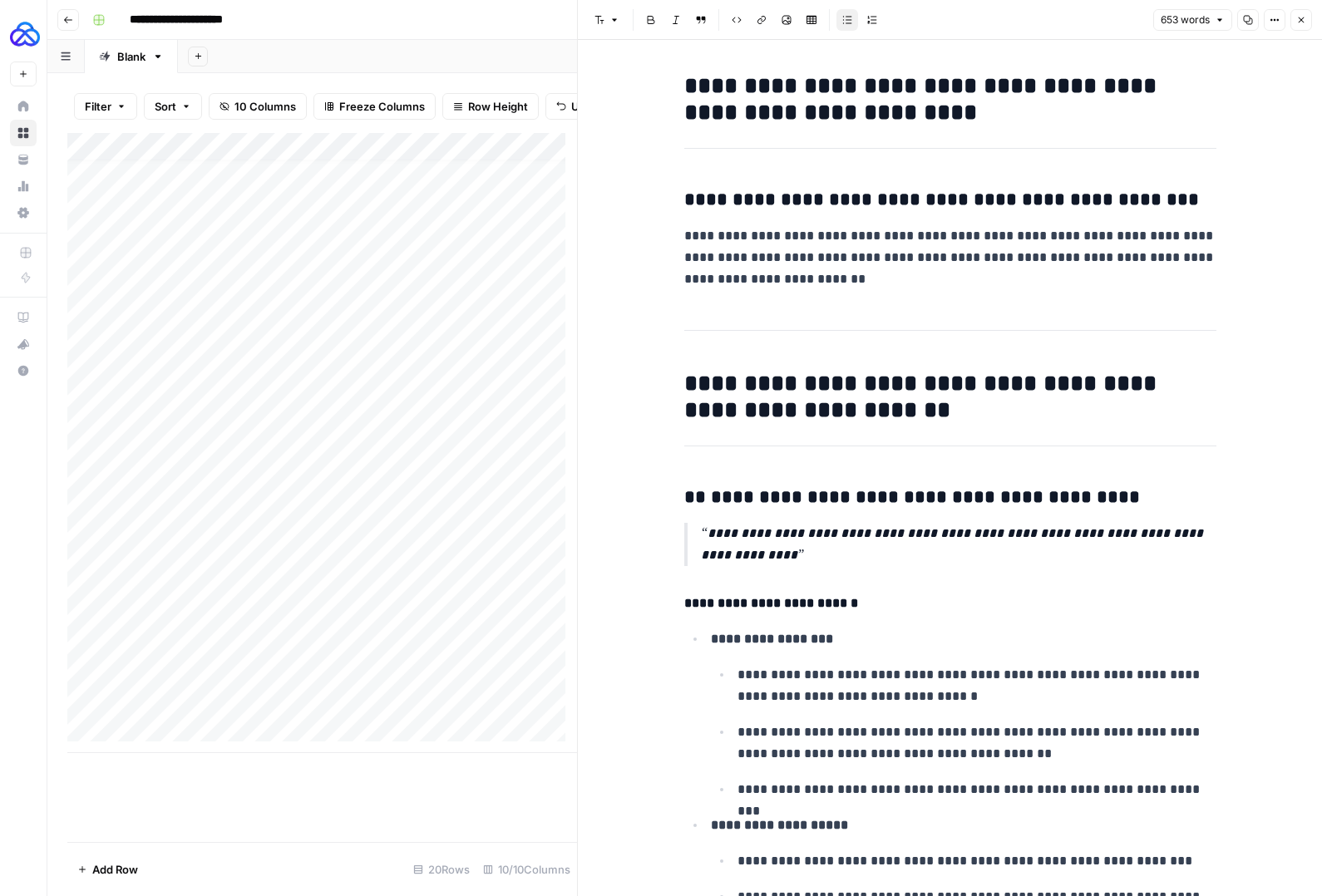
copy div "**********"
click at [1300, 24] on icon "button" at bounding box center [1301, 20] width 10 height 10
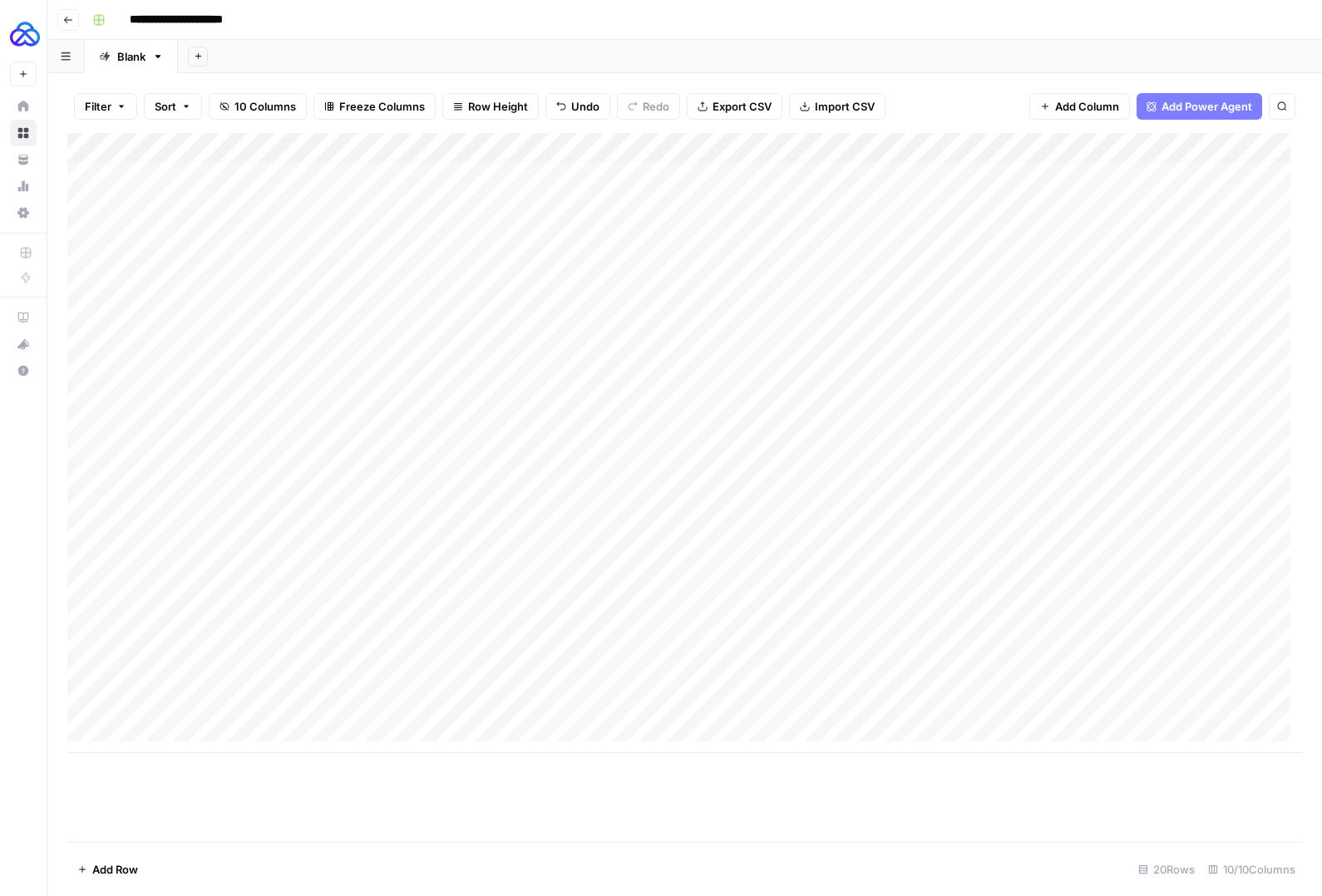
click at [574, 644] on div "Add Column" at bounding box center [684, 443] width 1235 height 620
click at [1275, 643] on div "Add Column" at bounding box center [684, 443] width 1235 height 620
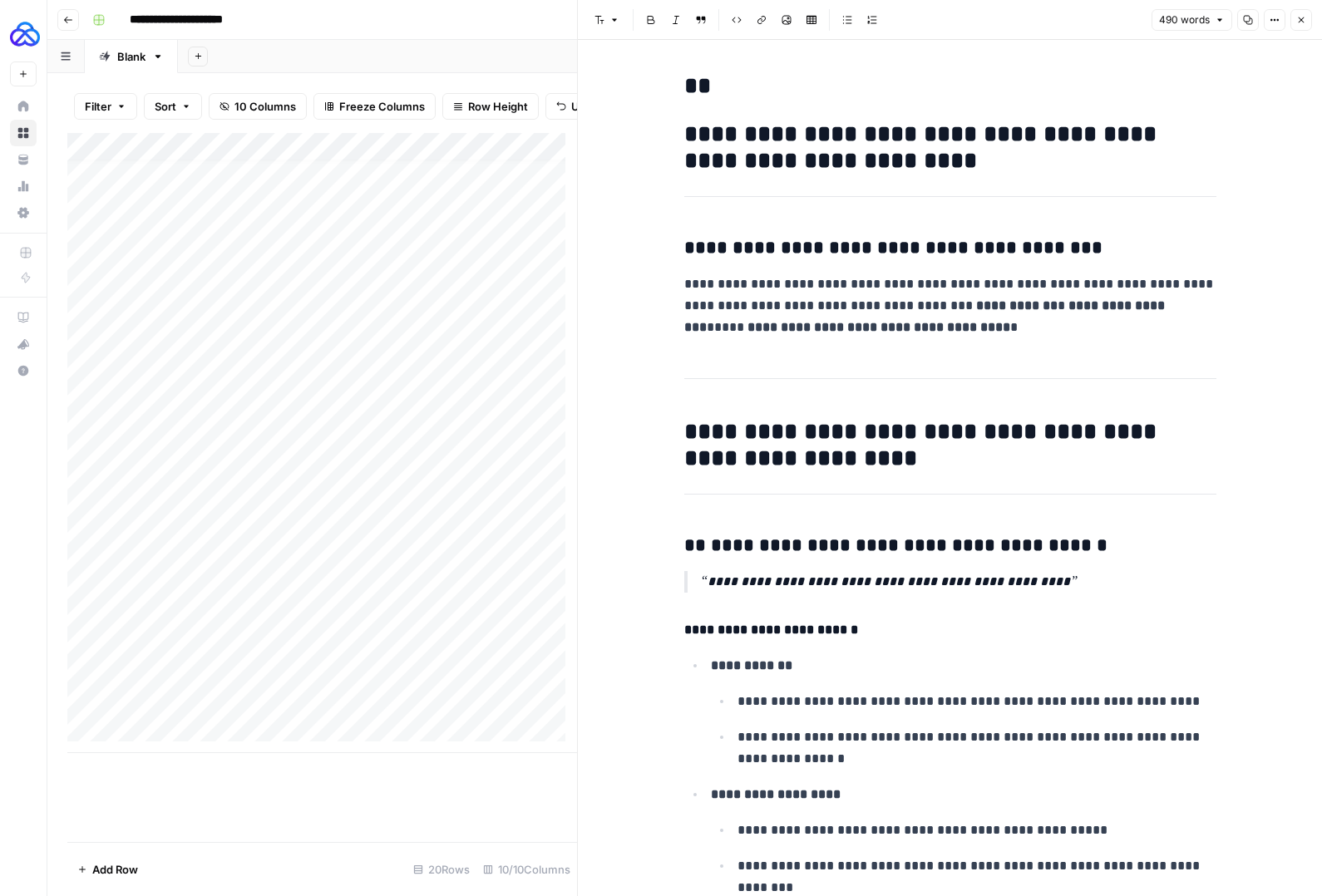
copy div "**********"
